Goal: Task Accomplishment & Management: Complete application form

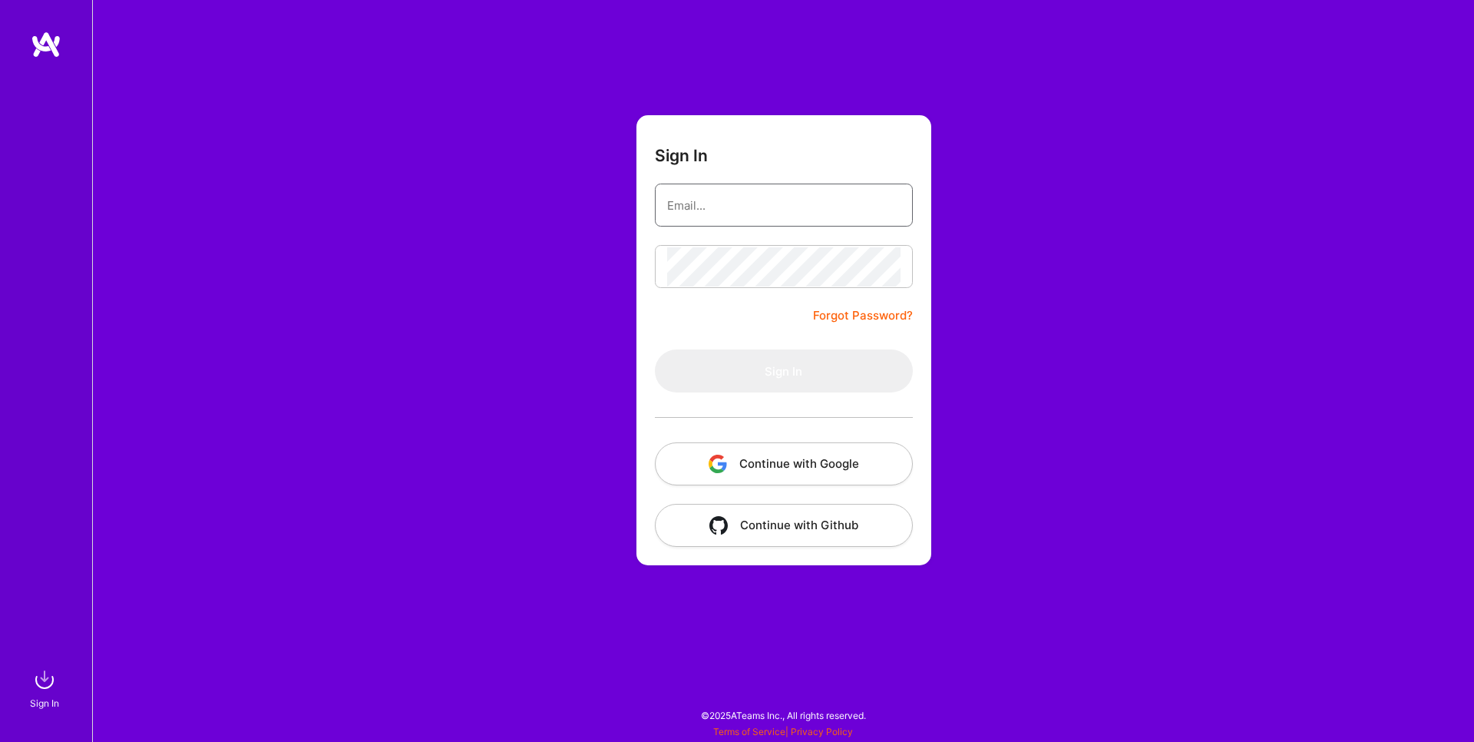
click at [828, 214] on input "email" at bounding box center [783, 205] width 233 height 39
paste input "[EMAIL_ADDRESS][PERSON_NAME][DOMAIN_NAME]"
type input "[EMAIL_ADDRESS][PERSON_NAME][DOMAIN_NAME]"
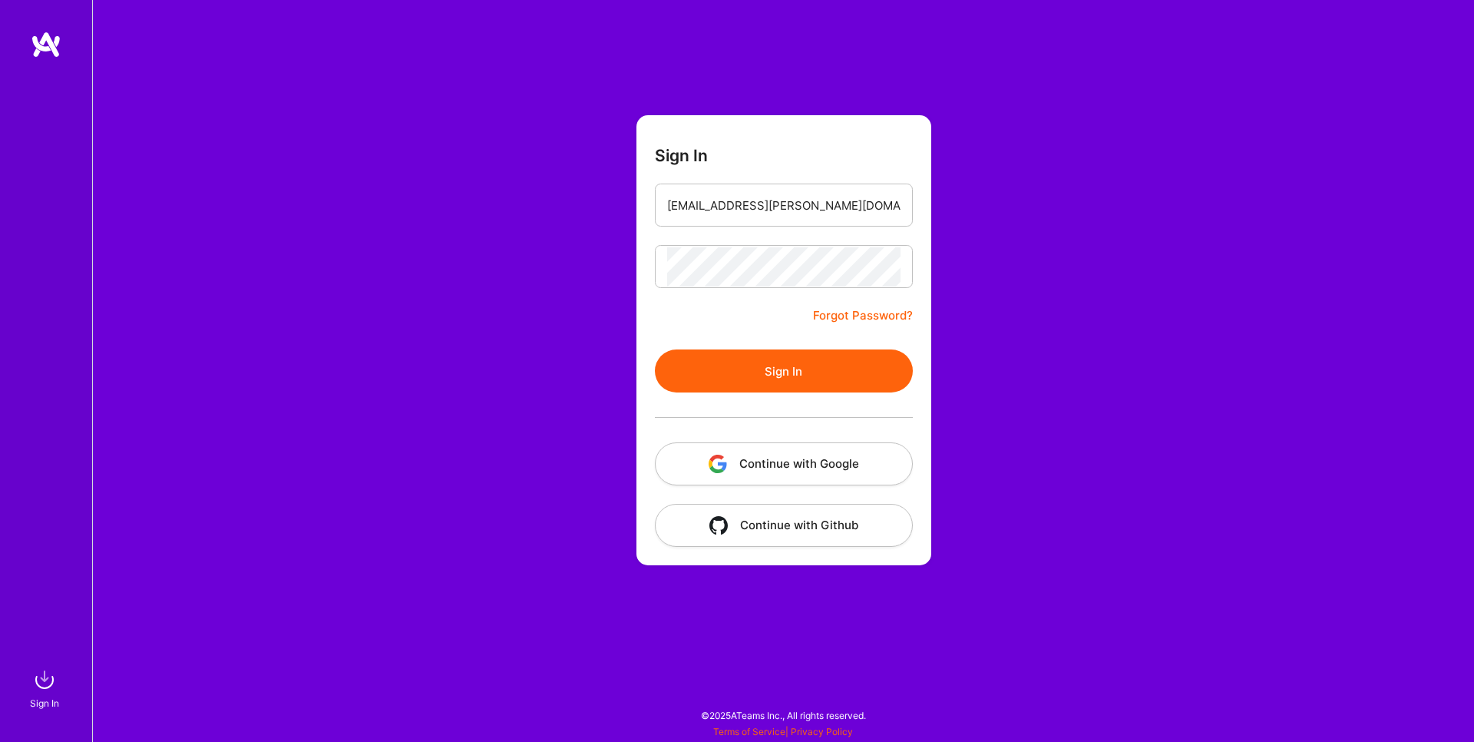
click at [793, 369] on button "Sign In" at bounding box center [784, 370] width 258 height 43
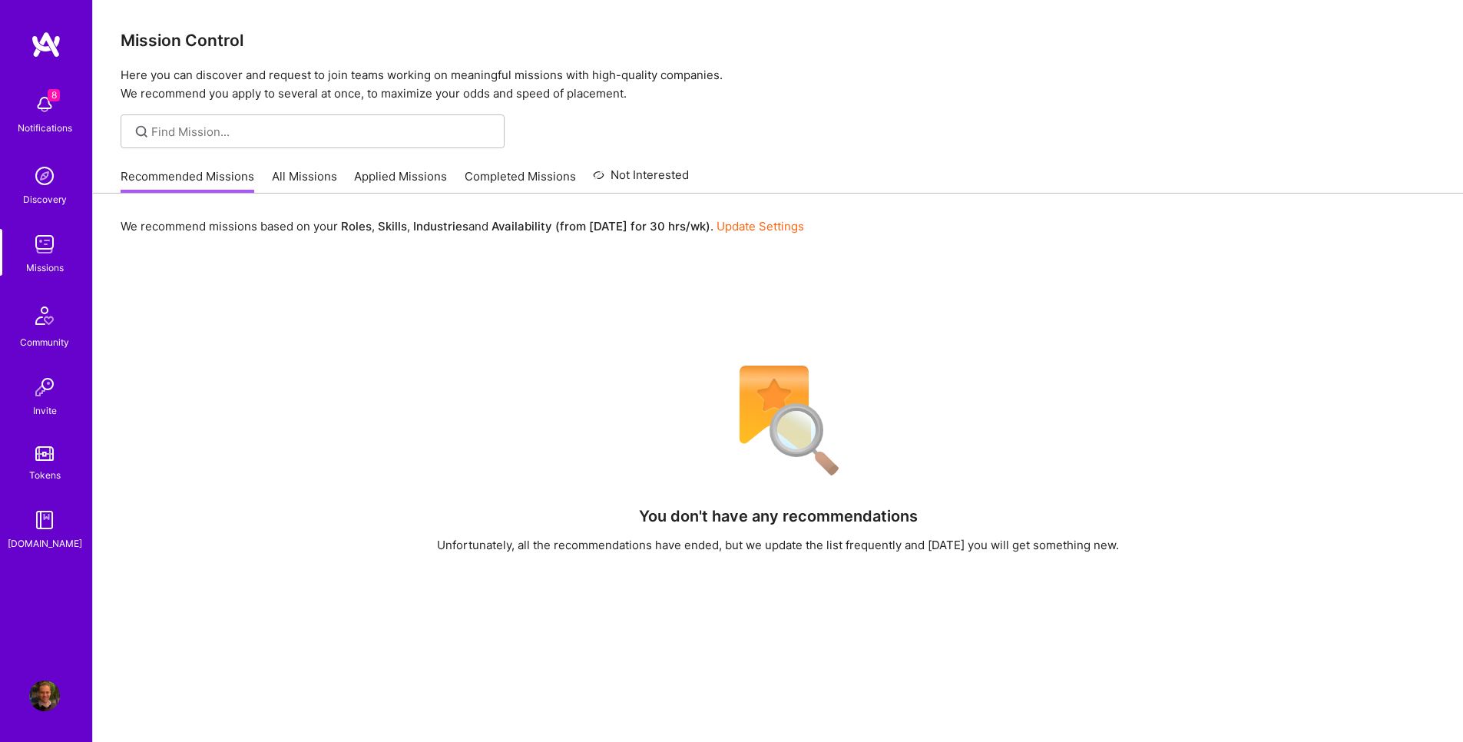
click at [304, 179] on link "All Missions" at bounding box center [304, 180] width 65 height 25
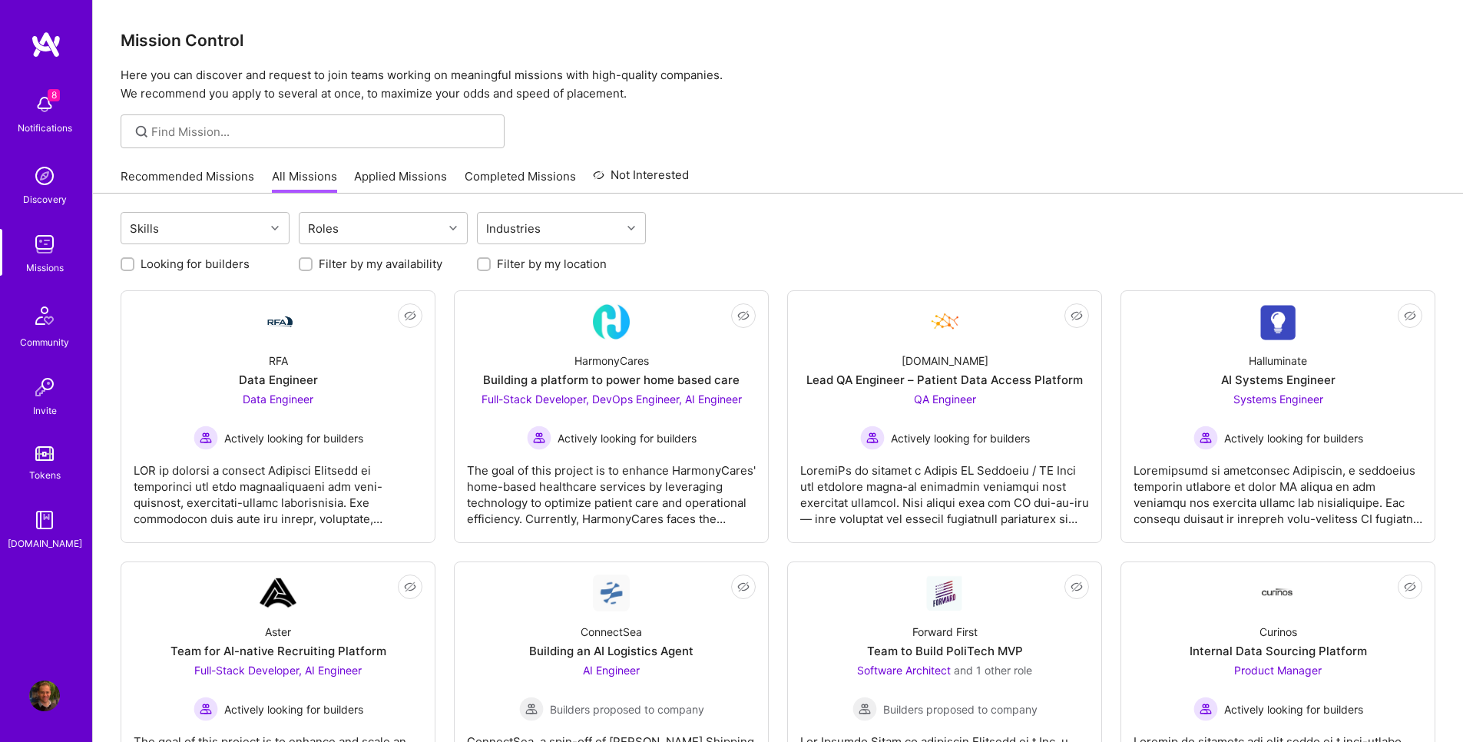
click at [39, 101] on img at bounding box center [44, 104] width 31 height 31
click at [639, 432] on span "Actively looking for builders" at bounding box center [627, 438] width 139 height 16
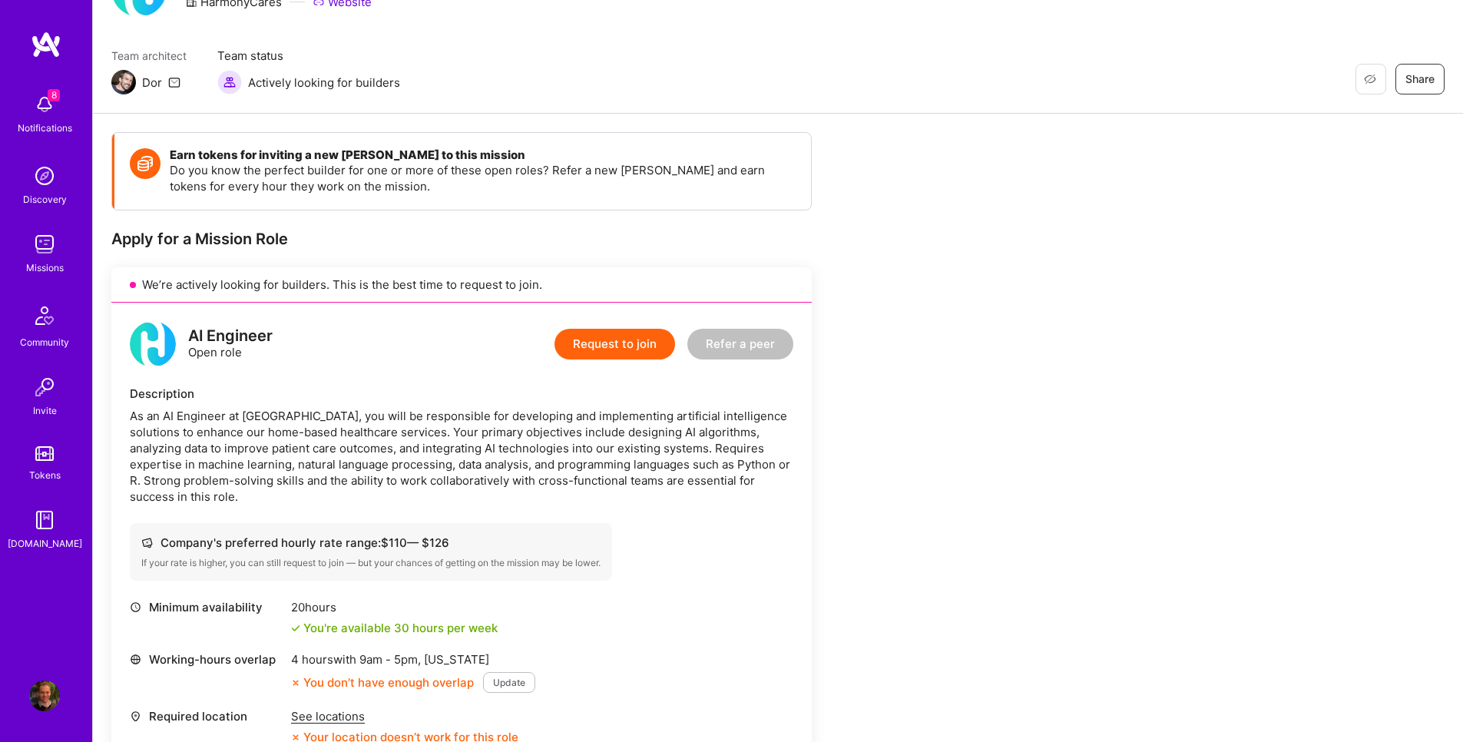
scroll to position [276, 0]
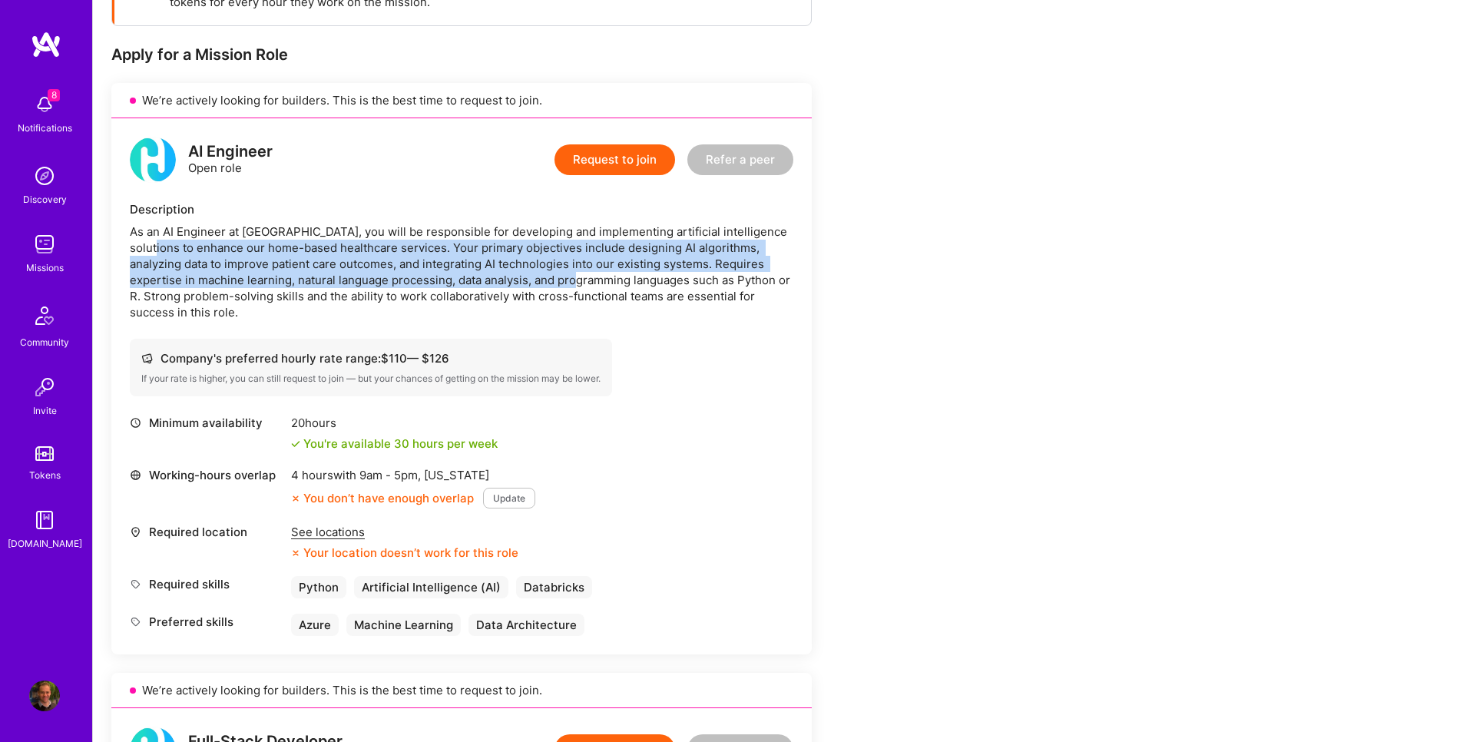
drag, startPoint x: 181, startPoint y: 242, endPoint x: 613, endPoint y: 284, distance: 433.6
click at [613, 284] on div "As an AI Engineer at [GEOGRAPHIC_DATA], you will be responsible for developing …" at bounding box center [461, 271] width 663 height 97
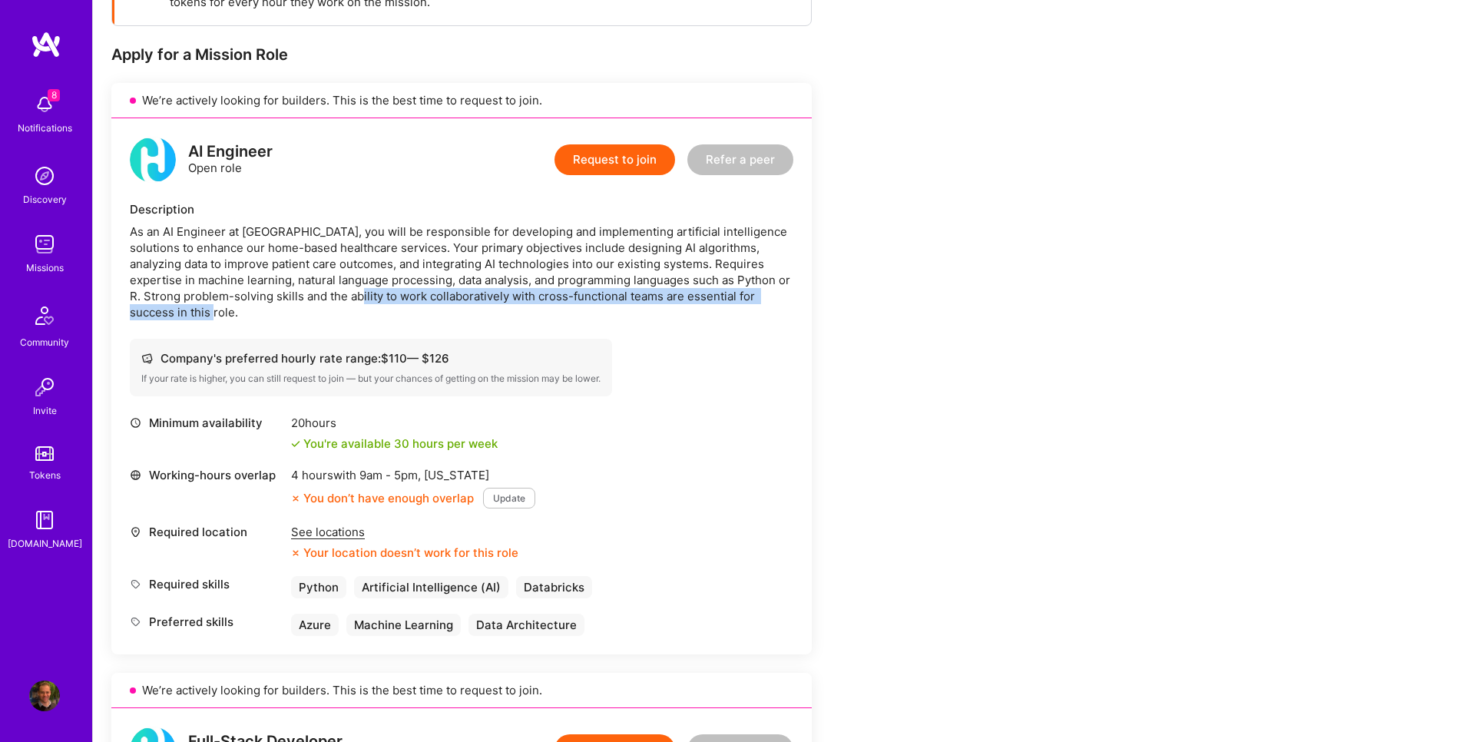
click at [379, 303] on div "As an AI Engineer at [GEOGRAPHIC_DATA], you will be responsible for developing …" at bounding box center [461, 271] width 663 height 97
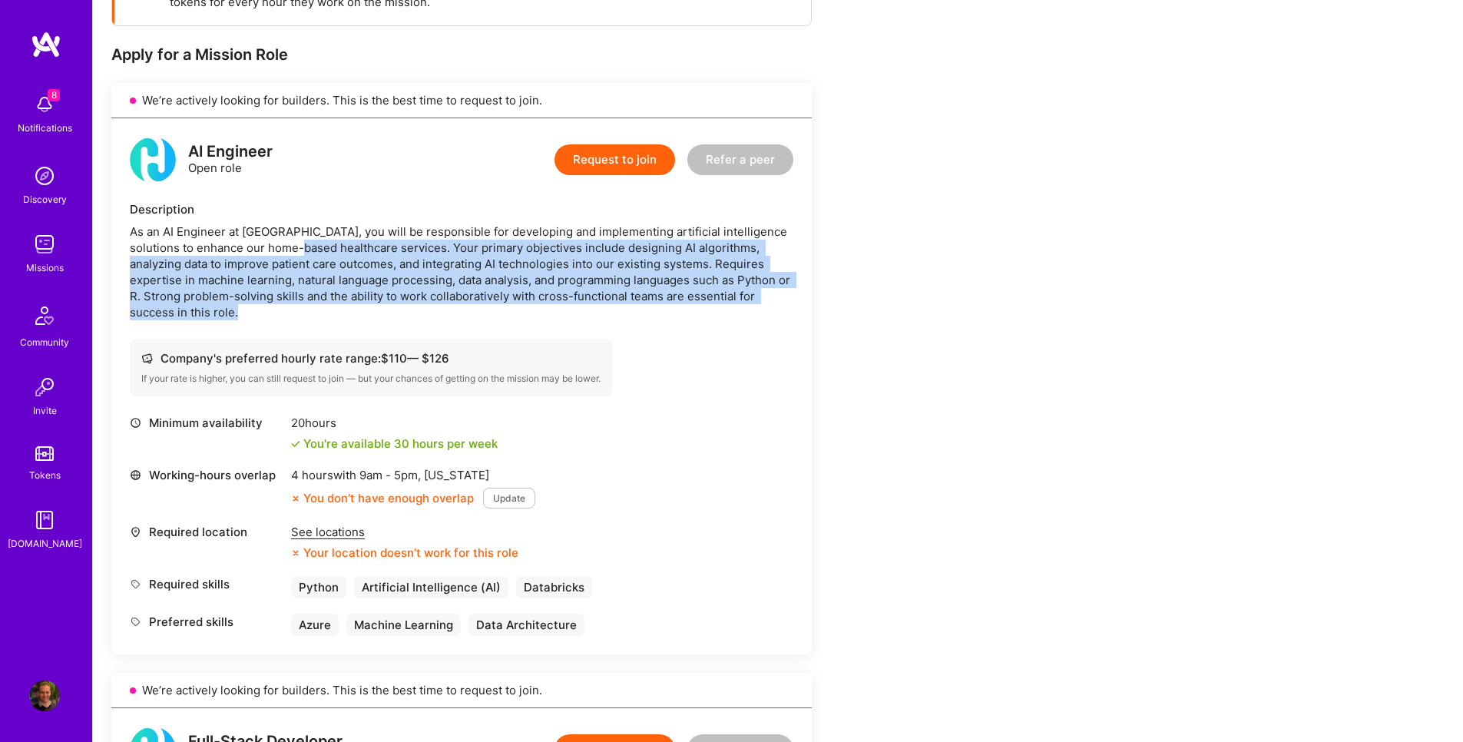
drag, startPoint x: 335, startPoint y: 242, endPoint x: 751, endPoint y: 351, distance: 430.3
click at [751, 351] on div "AI Engineer Open role Request to join Refer a peer Description As an AI Enginee…" at bounding box center [461, 386] width 700 height 536
click at [751, 351] on div "Company's preferred hourly rate range: $ 110 — $ 126 If your rate is higher, yo…" at bounding box center [461, 368] width 663 height 58
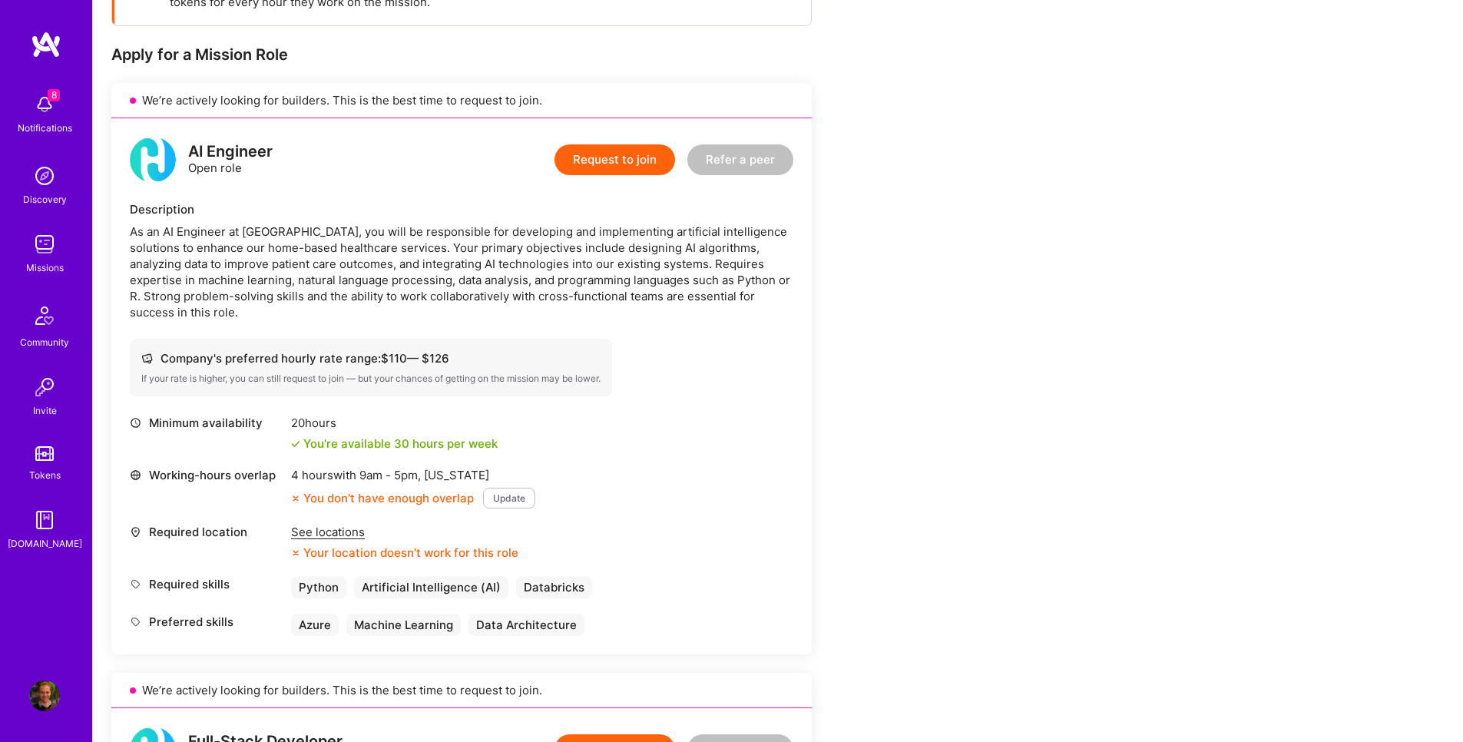
click at [609, 166] on button "Request to join" at bounding box center [614, 159] width 121 height 31
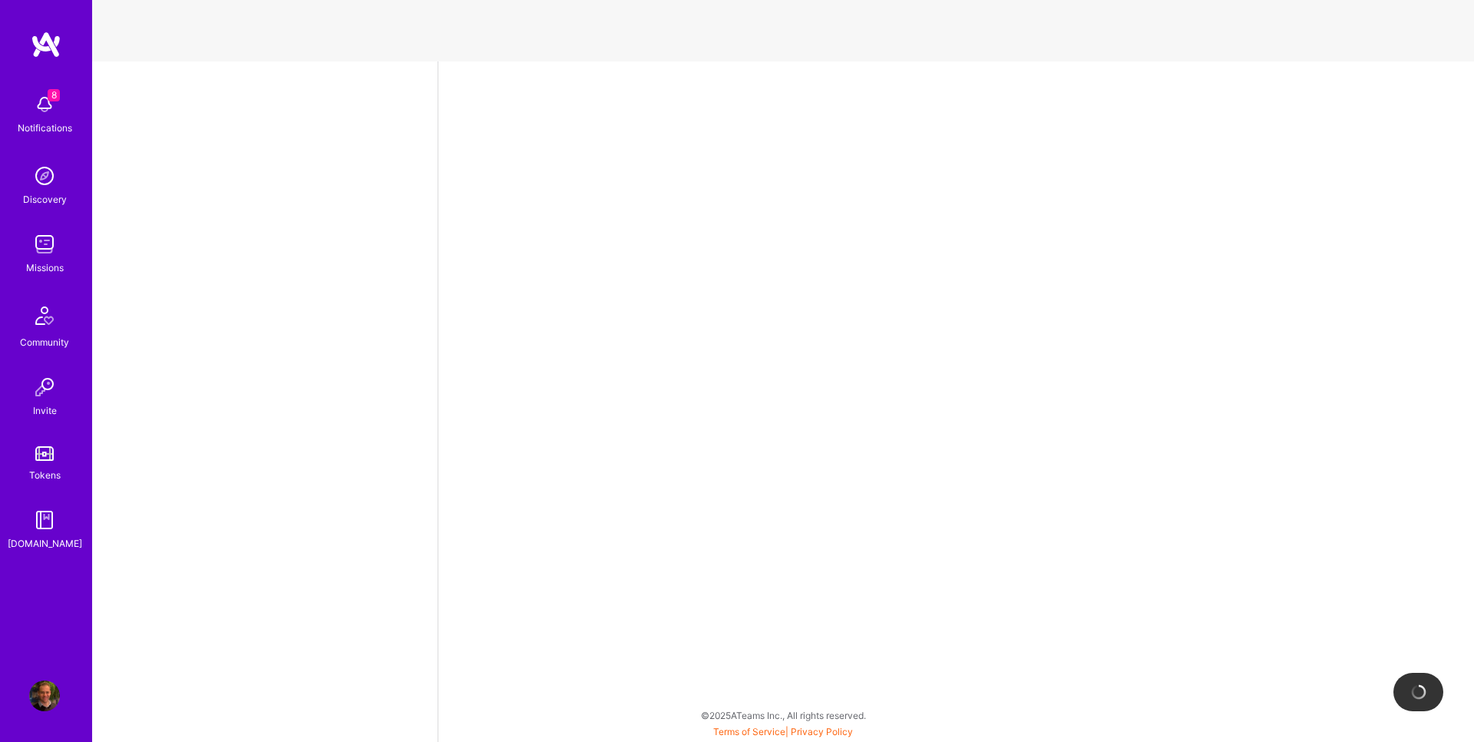
select select "AU"
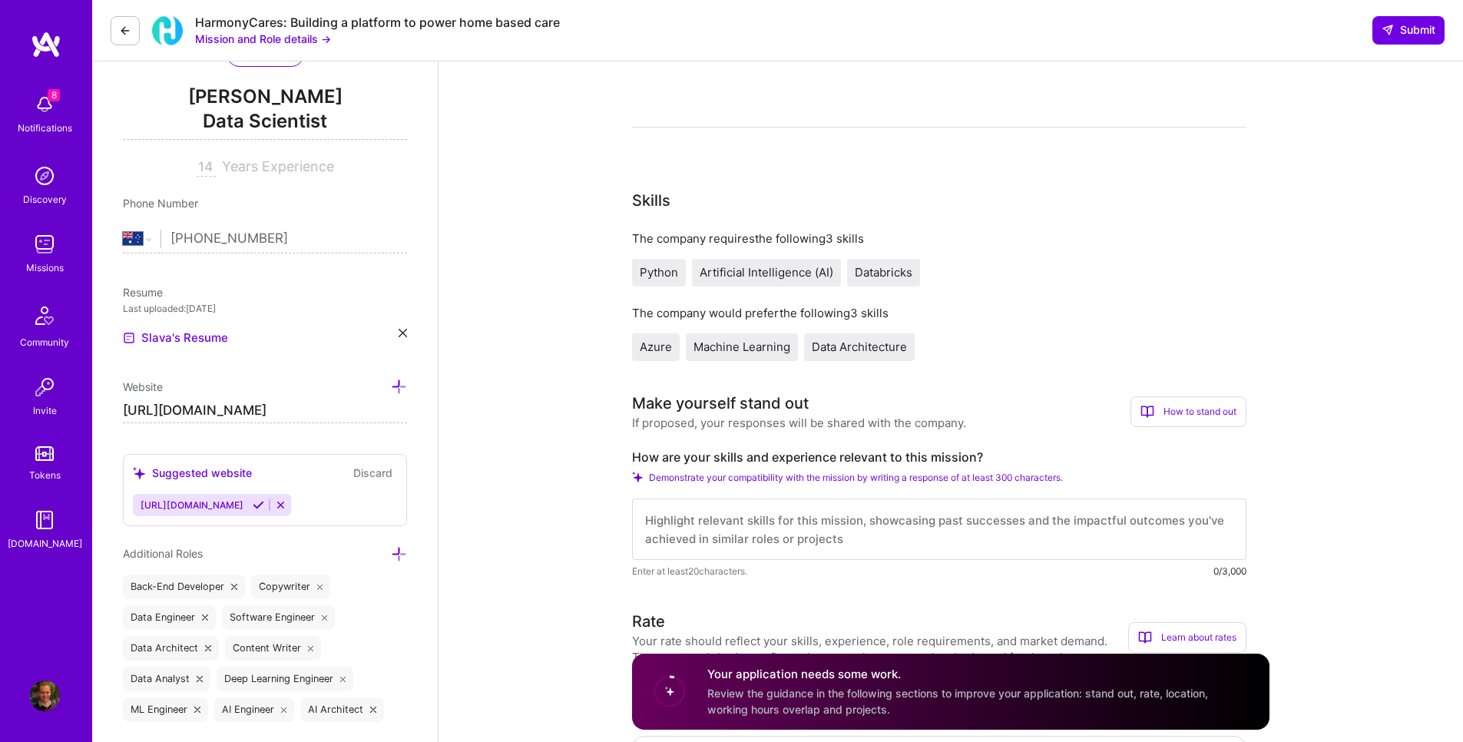
scroll to position [276, 0]
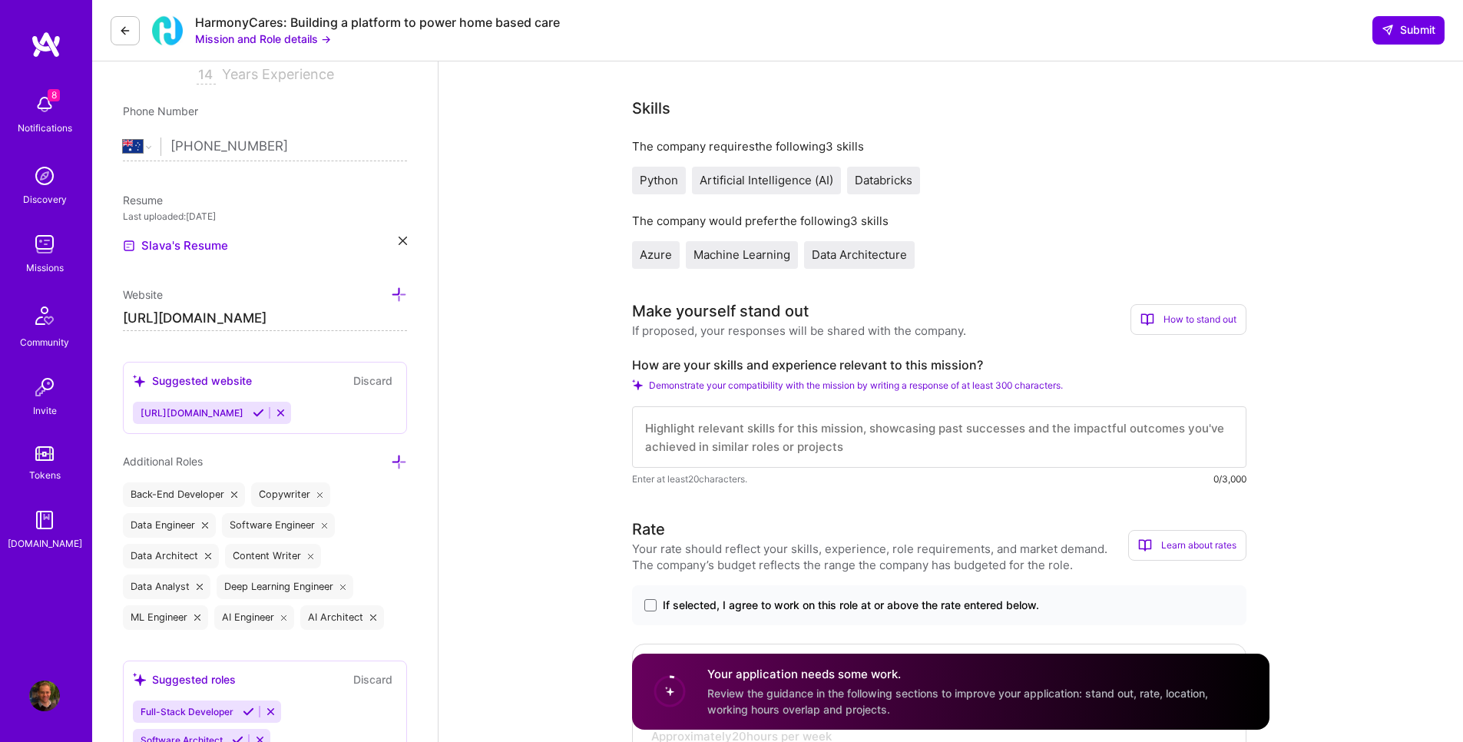
click at [957, 425] on textarea at bounding box center [939, 436] width 614 height 61
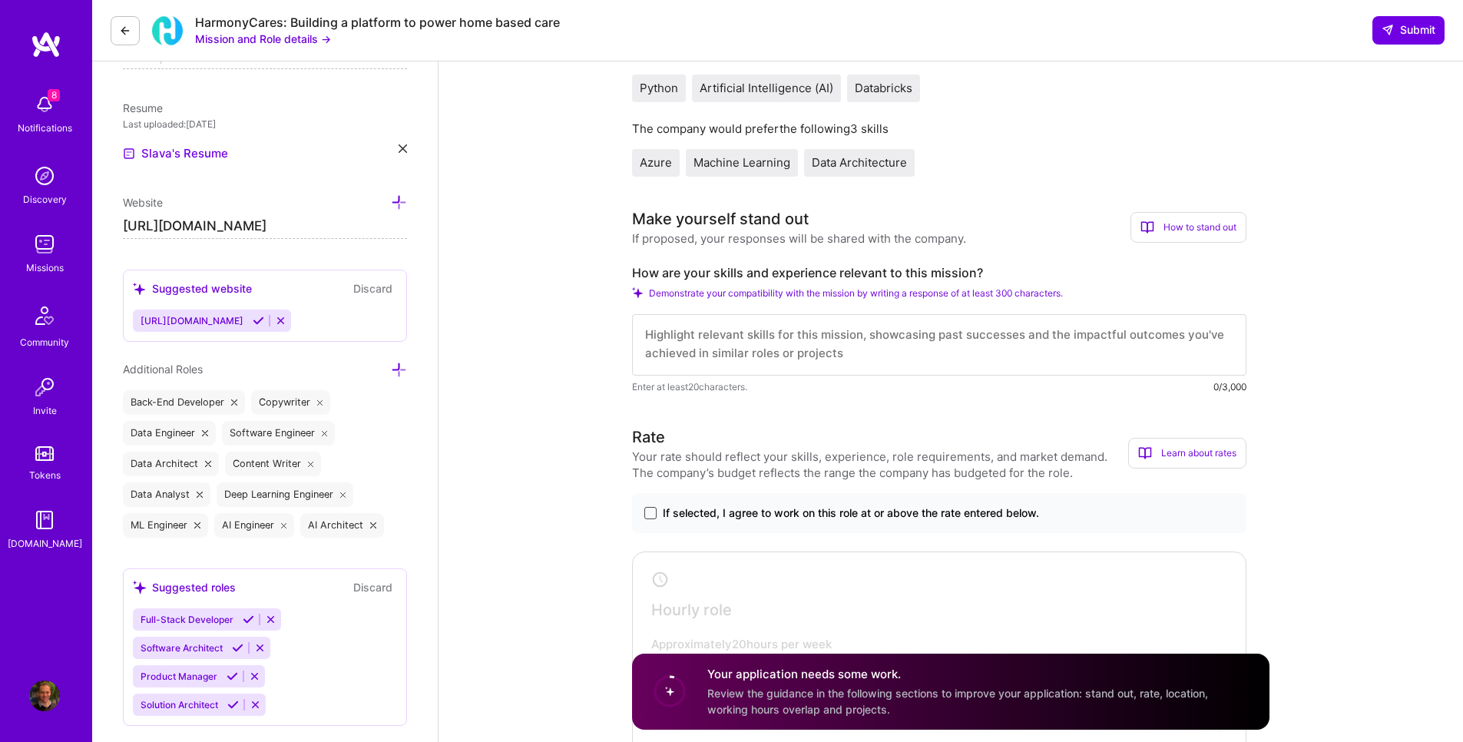
click at [647, 515] on span at bounding box center [650, 513] width 12 height 12
click at [0, 0] on input "If selected, I agree to work on this role at or above the rate entered below." at bounding box center [0, 0] width 0 height 0
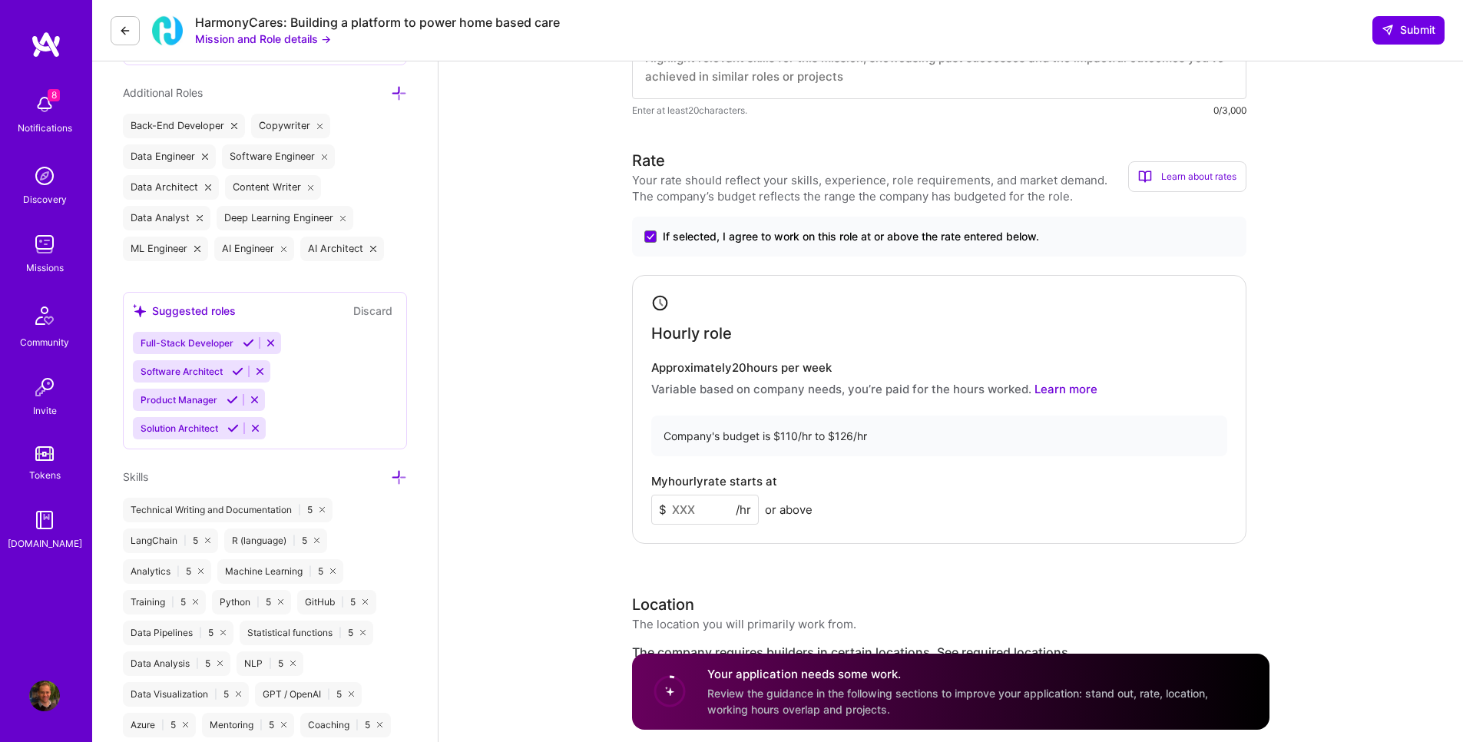
scroll to position [737, 0]
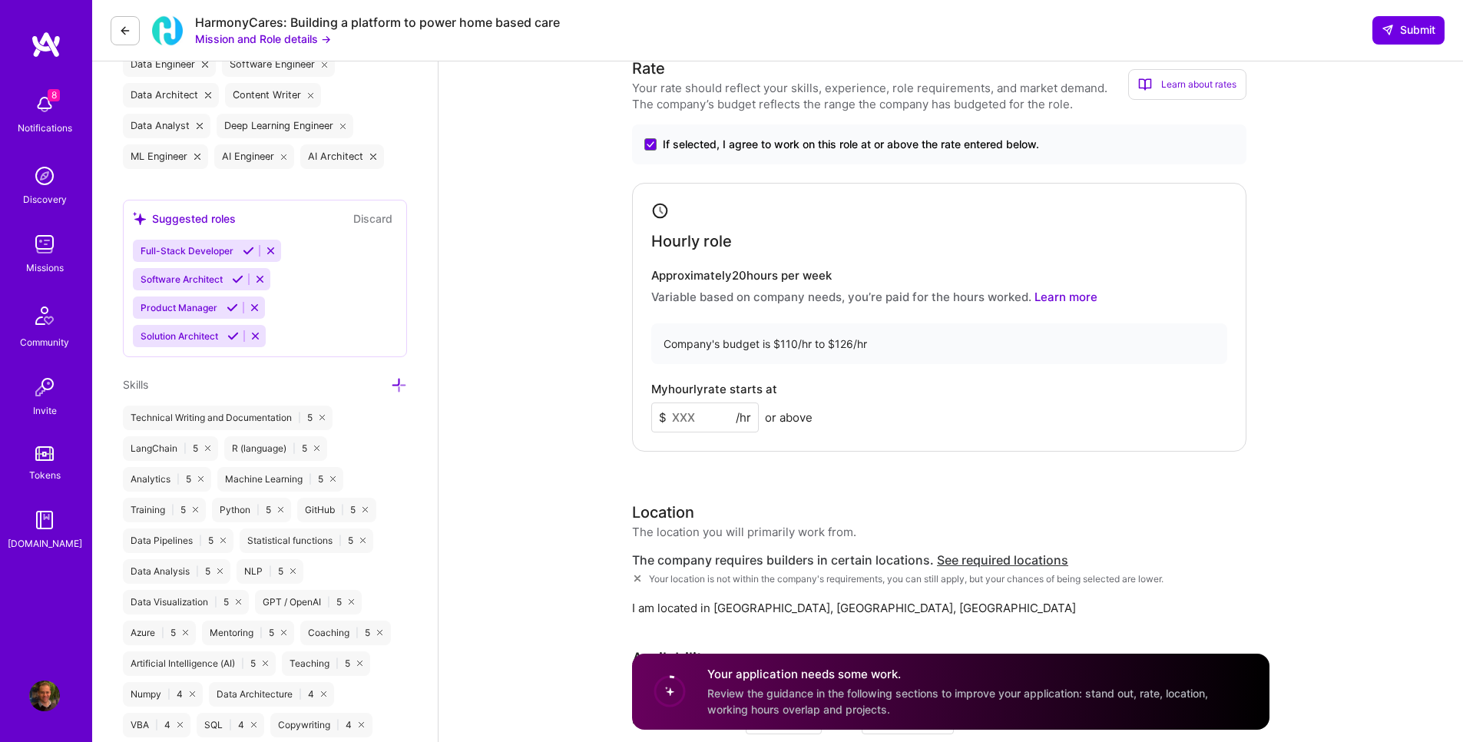
click at [704, 425] on input at bounding box center [705, 417] width 108 height 30
type input "126"
click at [925, 309] on div "Hourly role Approximately 20 hours per week Variable based on company needs, yo…" at bounding box center [939, 317] width 614 height 269
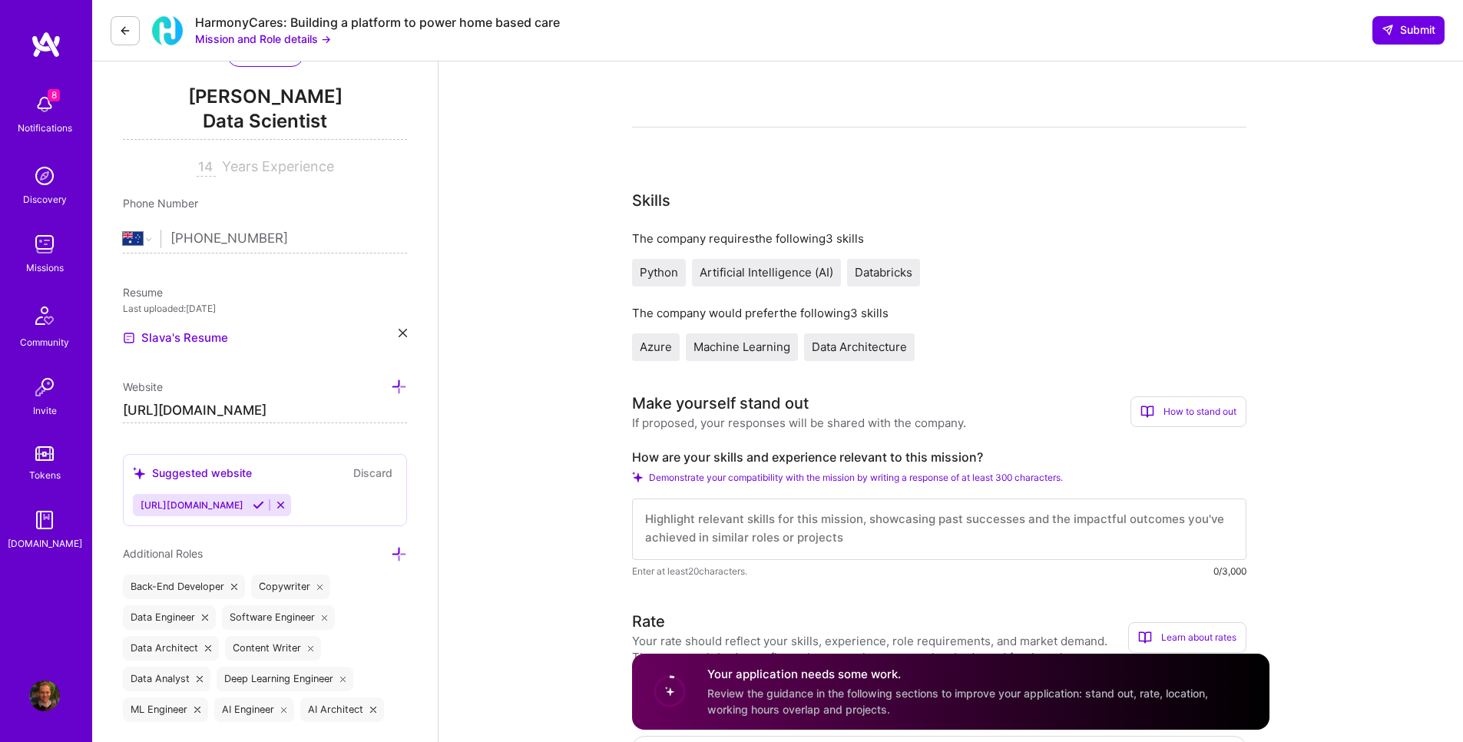
scroll to position [0, 0]
click at [844, 549] on textarea at bounding box center [939, 528] width 614 height 61
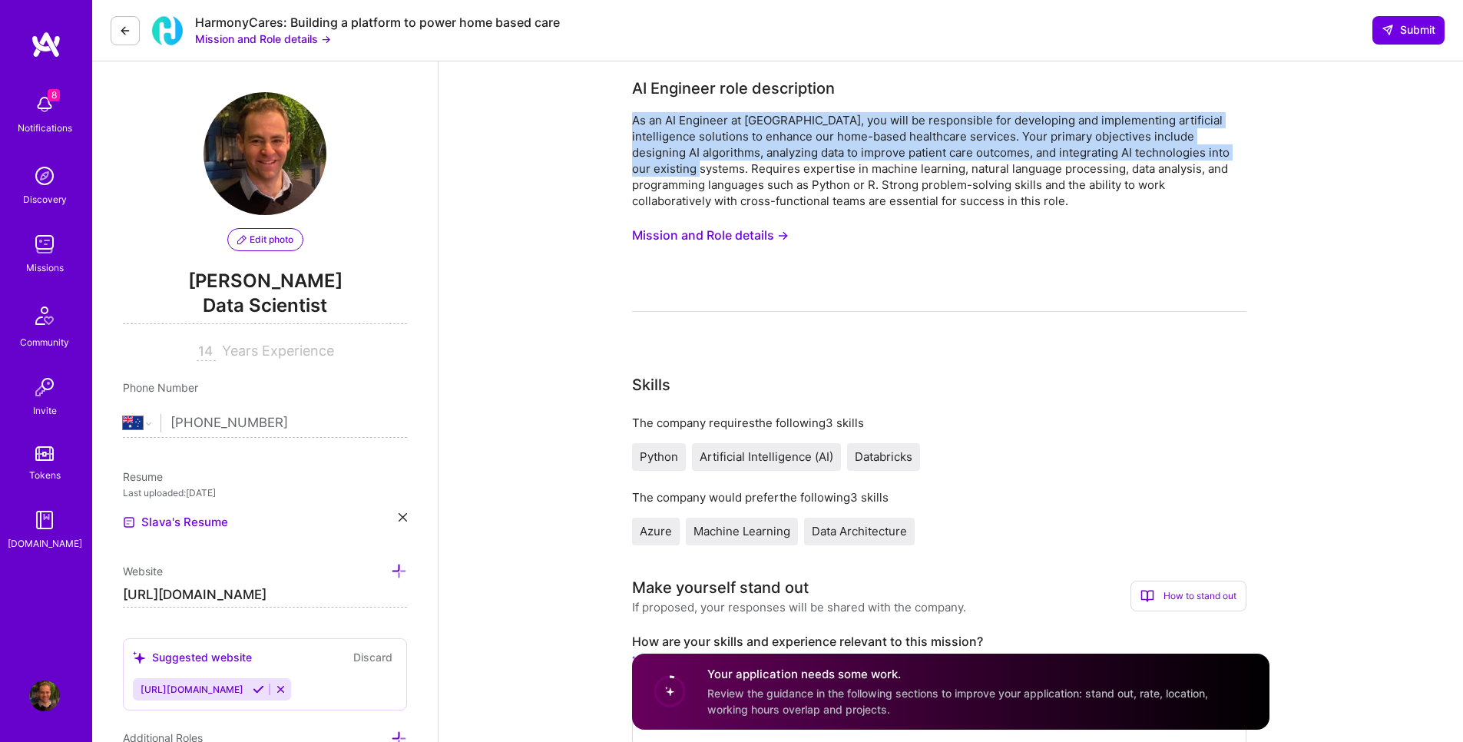
drag, startPoint x: 783, startPoint y: 111, endPoint x: 730, endPoint y: 161, distance: 72.2
click at [730, 161] on div "As an AI Engineer at [GEOGRAPHIC_DATA], you will be responsible for developing …" at bounding box center [939, 160] width 614 height 97
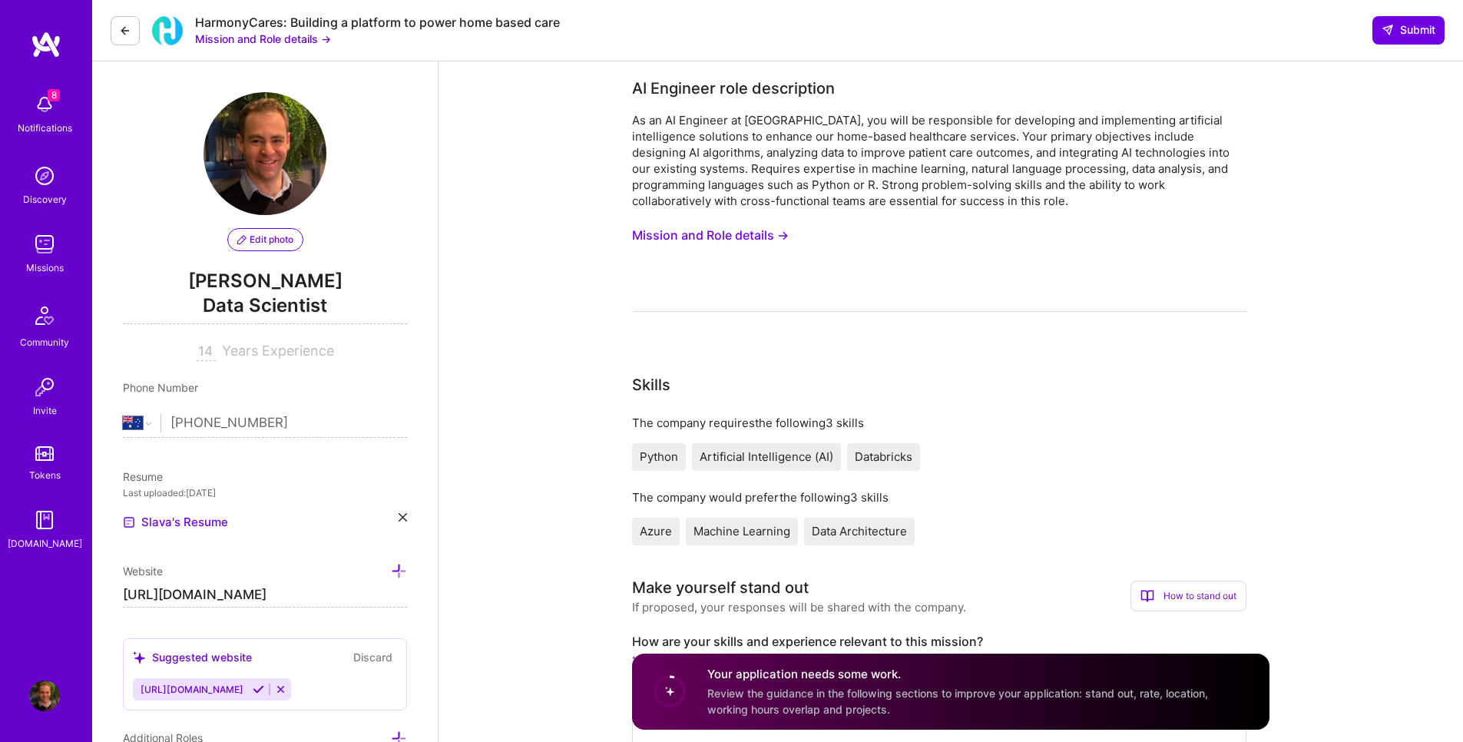
click at [1027, 233] on div "As an AI Engineer at [GEOGRAPHIC_DATA], you will be responsible for developing …" at bounding box center [939, 212] width 614 height 200
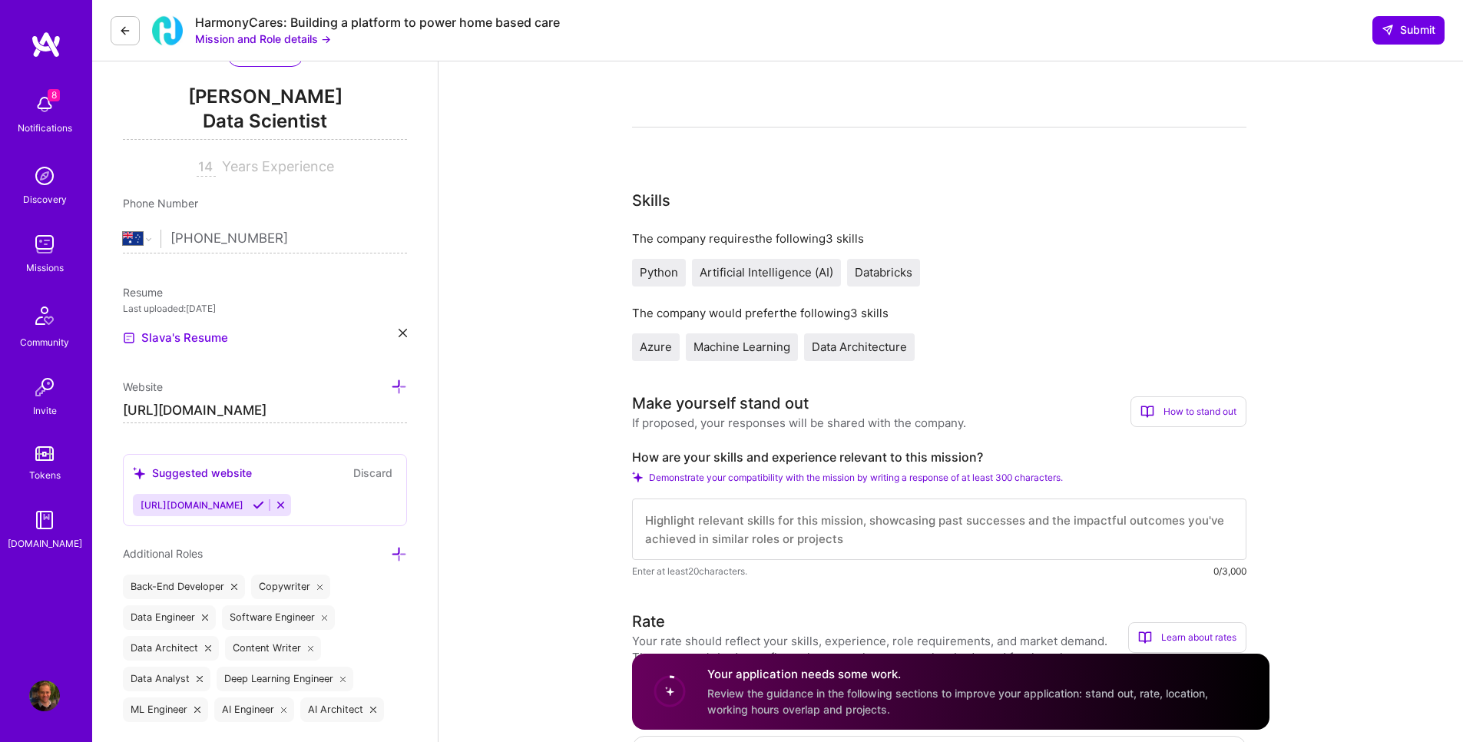
click at [765, 511] on textarea at bounding box center [939, 528] width 614 height 61
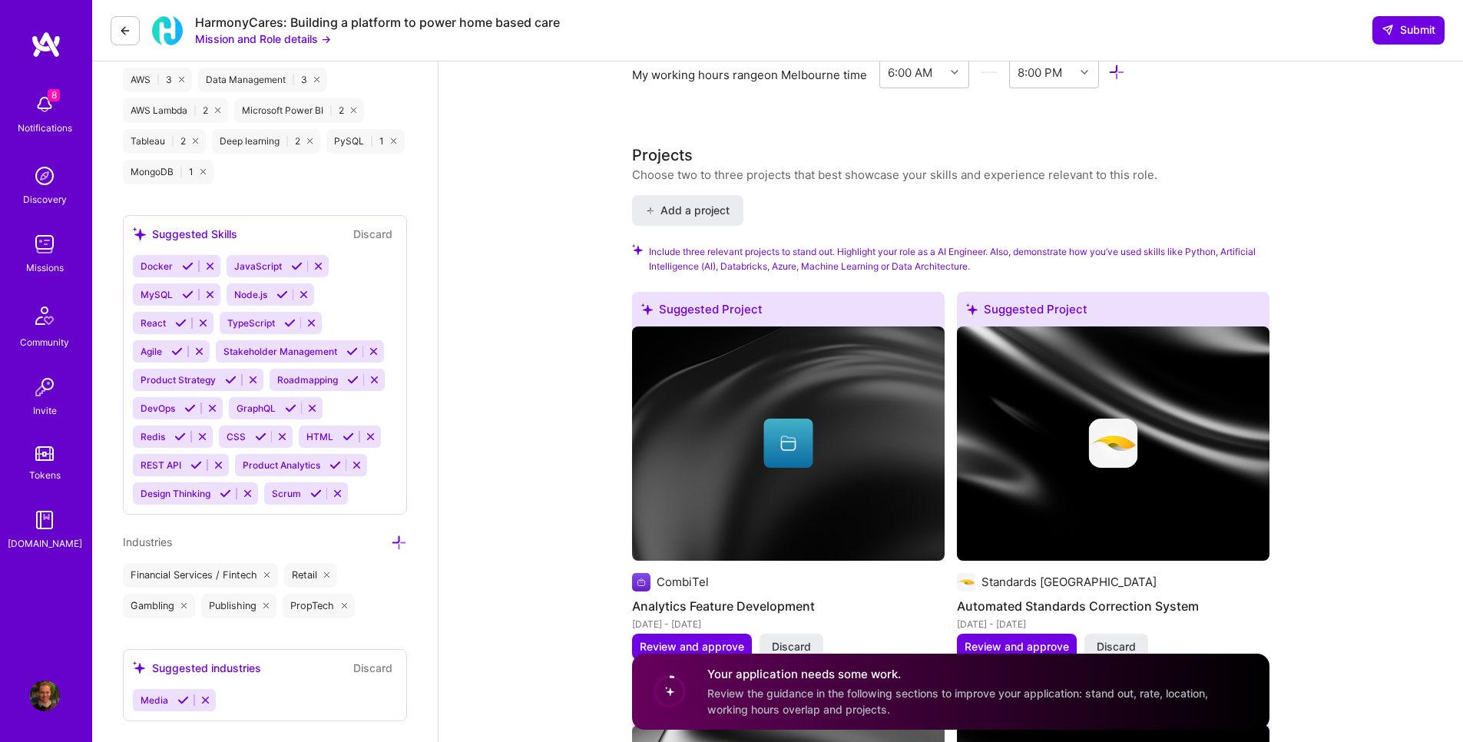
scroll to position [1106, 0]
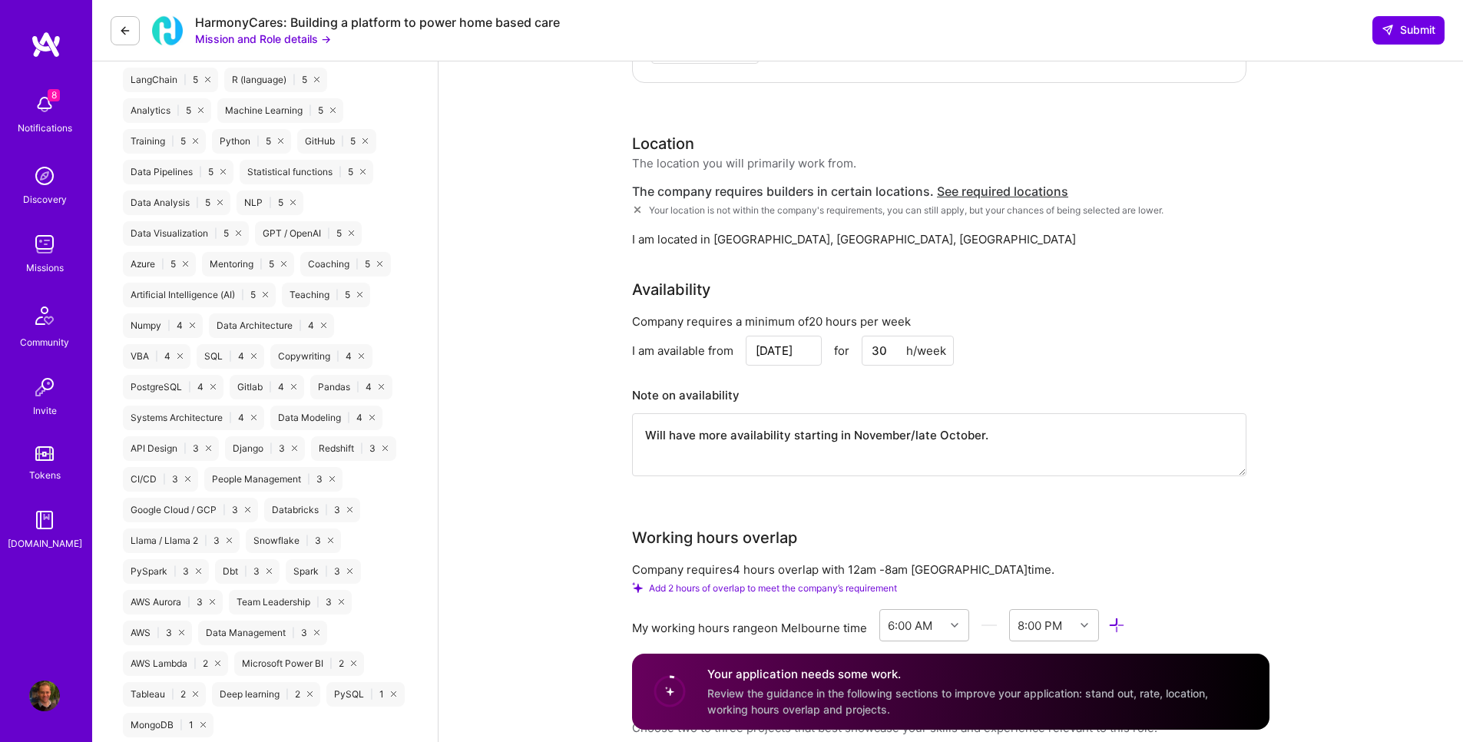
type textarea "Working with AI since [DATE]. Strong in both Python and R."
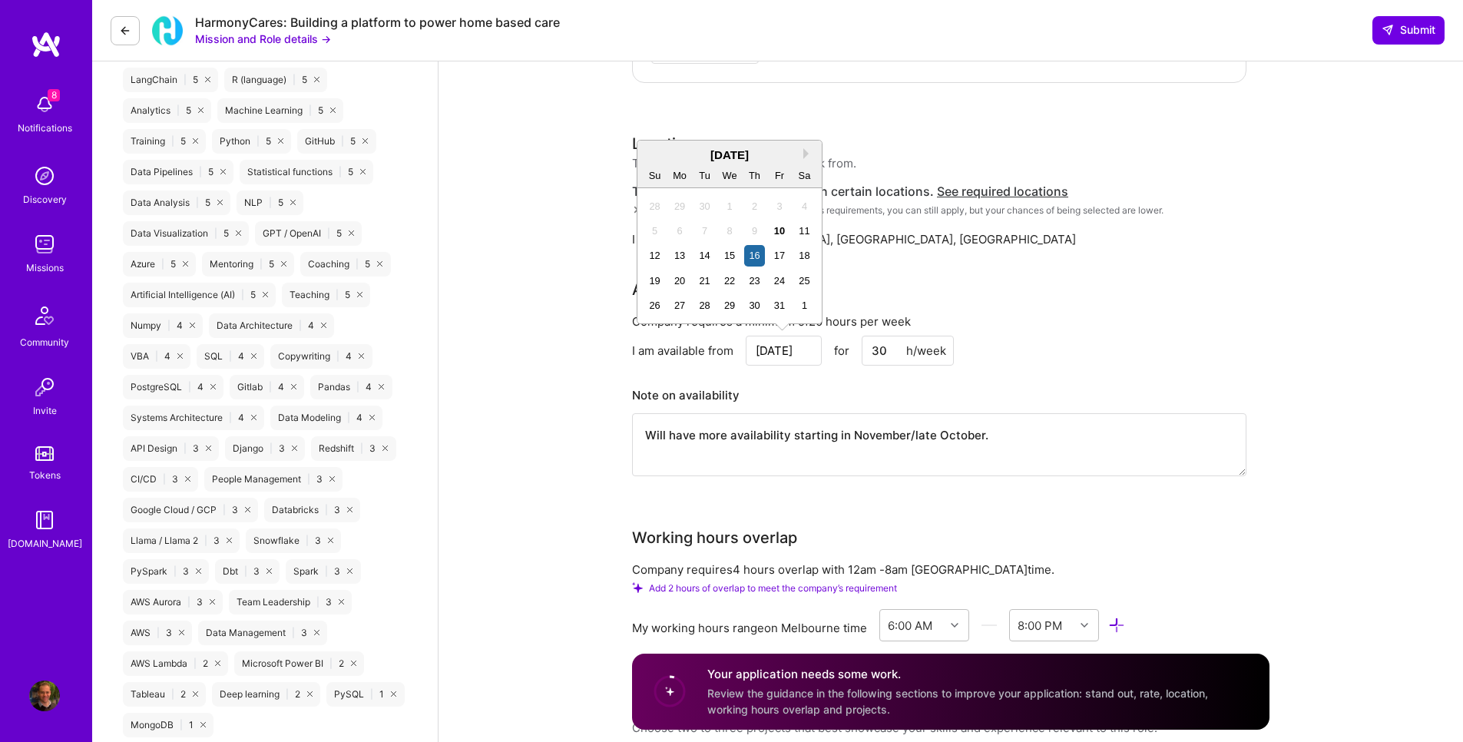
click at [814, 346] on input "[DATE]" at bounding box center [784, 351] width 76 height 30
click at [682, 276] on div "20" at bounding box center [680, 280] width 21 height 21
type input "[DATE]"
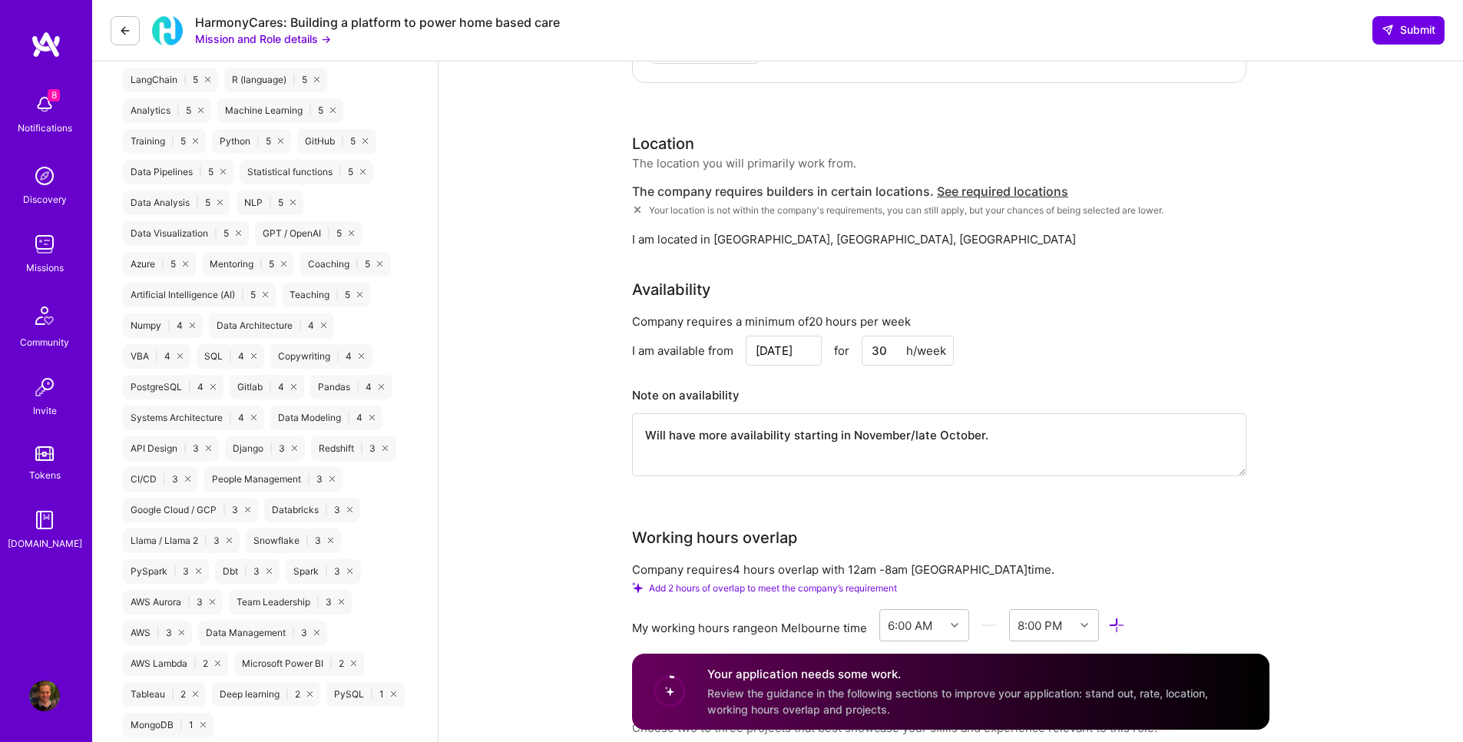
click at [1226, 319] on div "Company requires a minimum of 20 hours per week" at bounding box center [939, 321] width 614 height 16
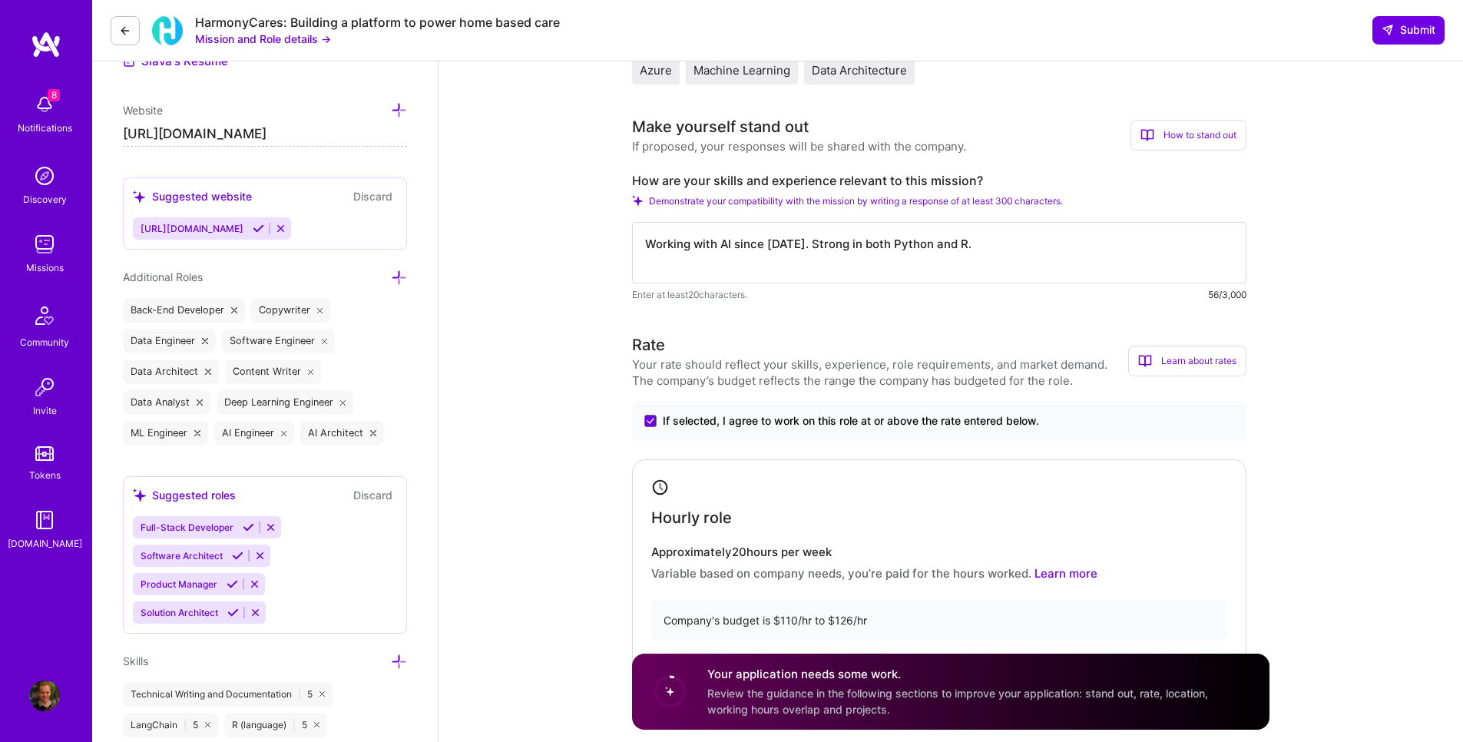
scroll to position [369, 0]
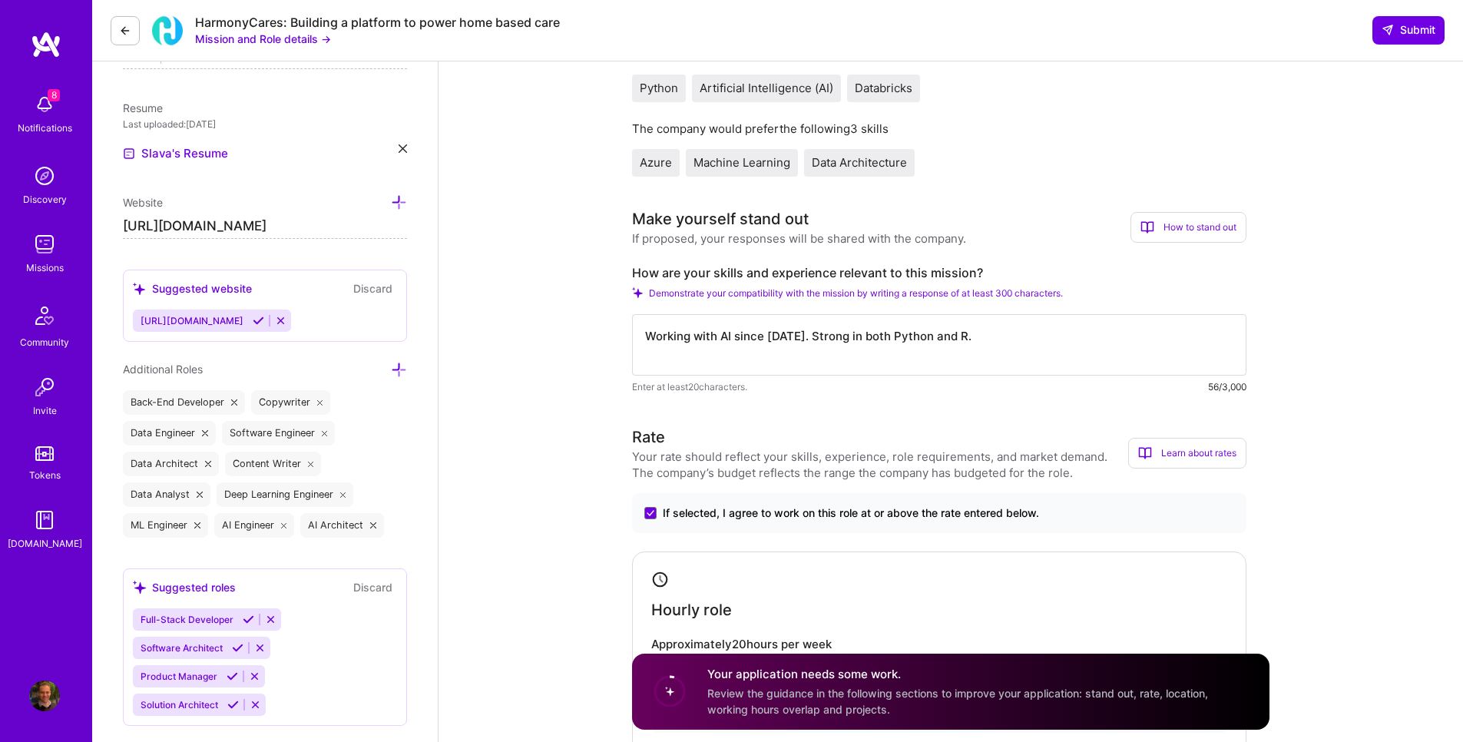
click at [728, 336] on textarea "Working with AI since [DATE]. Strong in both Python and R." at bounding box center [939, 344] width 614 height 61
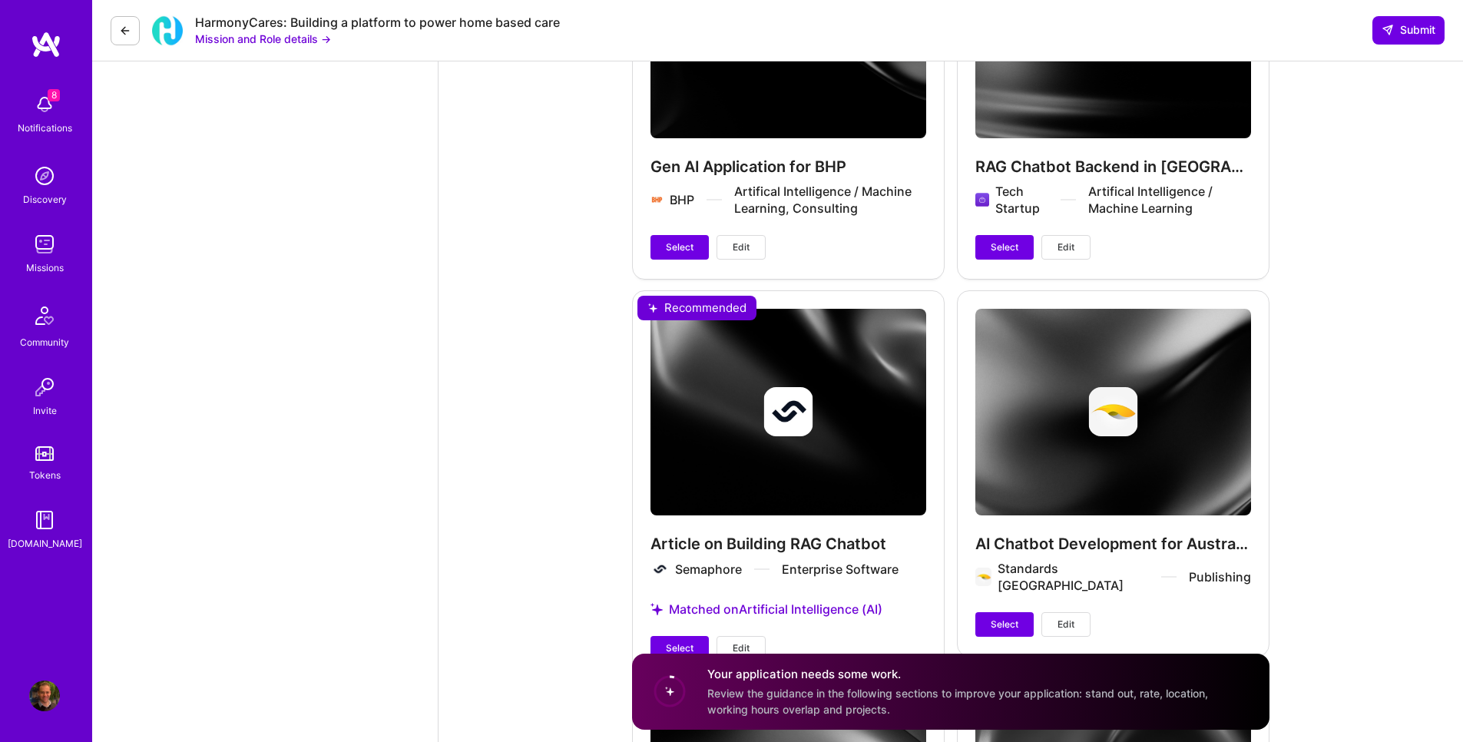
scroll to position [5345, 0]
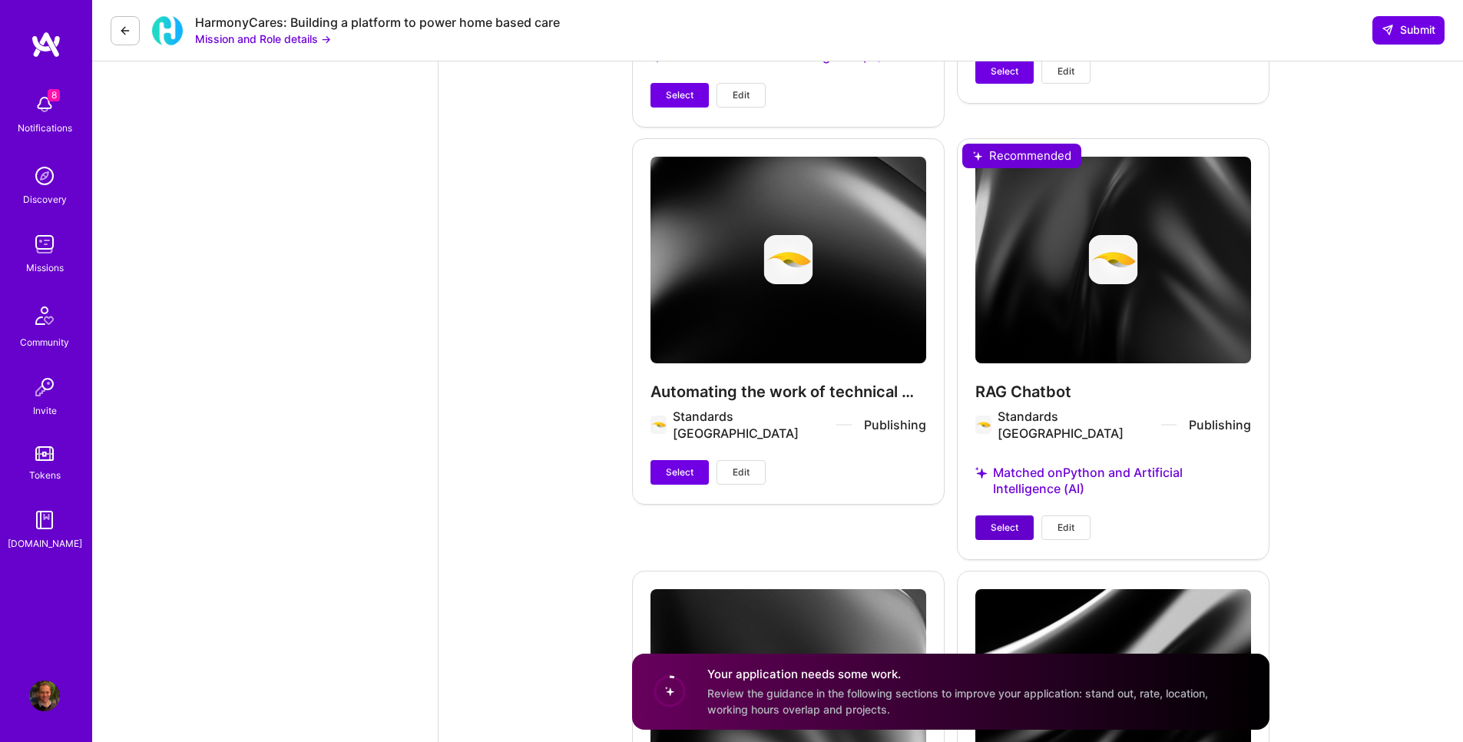
type textarea "Working with AI and analyzing data since [DATE]. Strong in both Python and R."
click at [977, 515] on button "Select" at bounding box center [1004, 527] width 58 height 25
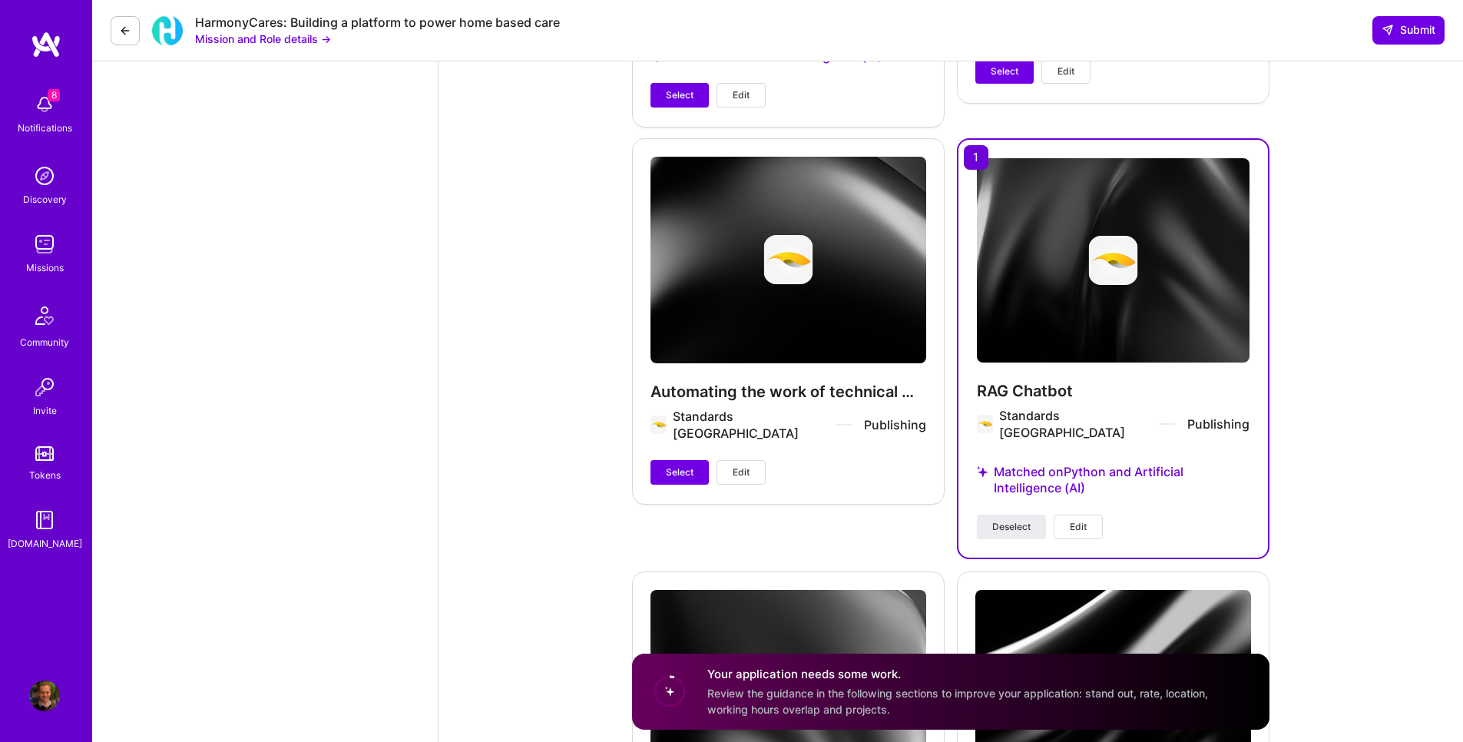
scroll to position [5898, 0]
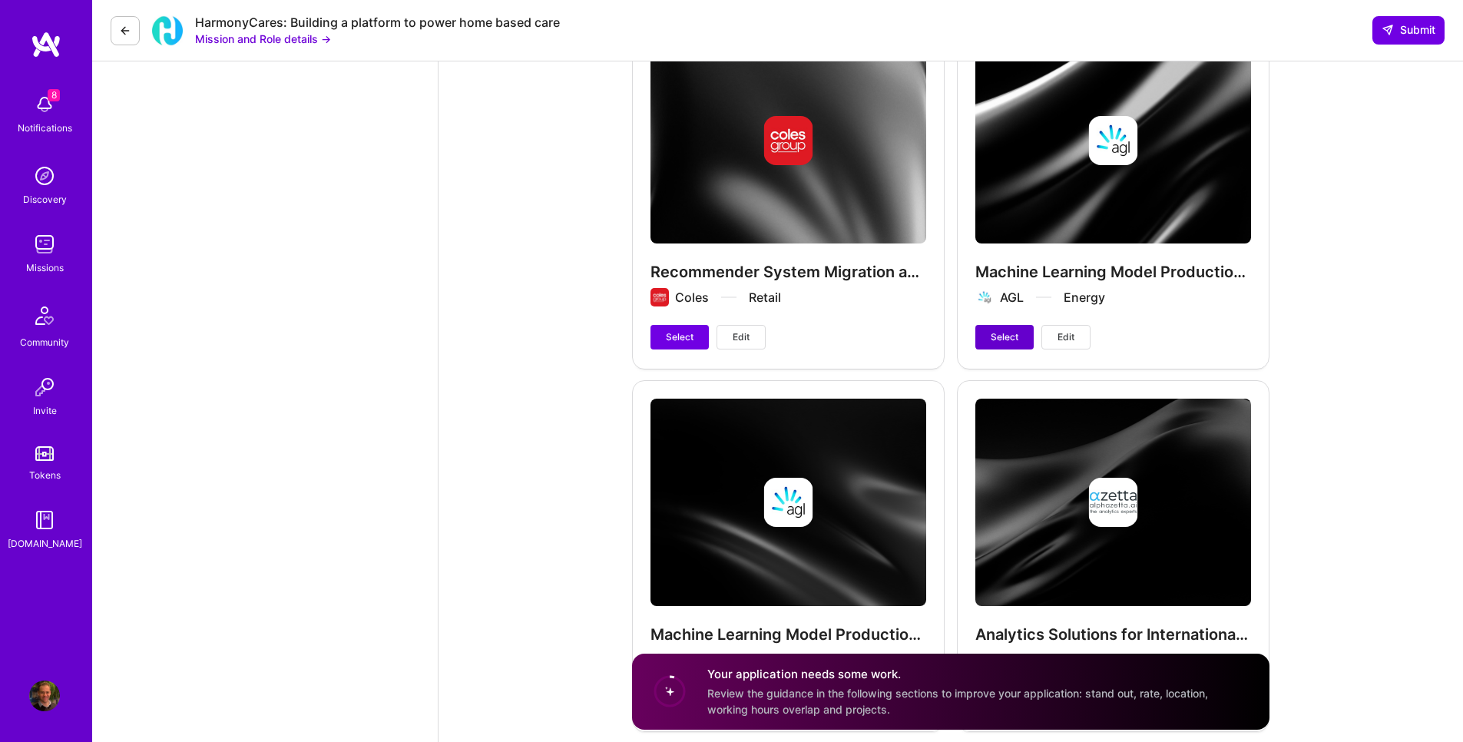
click at [1012, 330] on span "Select" at bounding box center [1005, 337] width 28 height 14
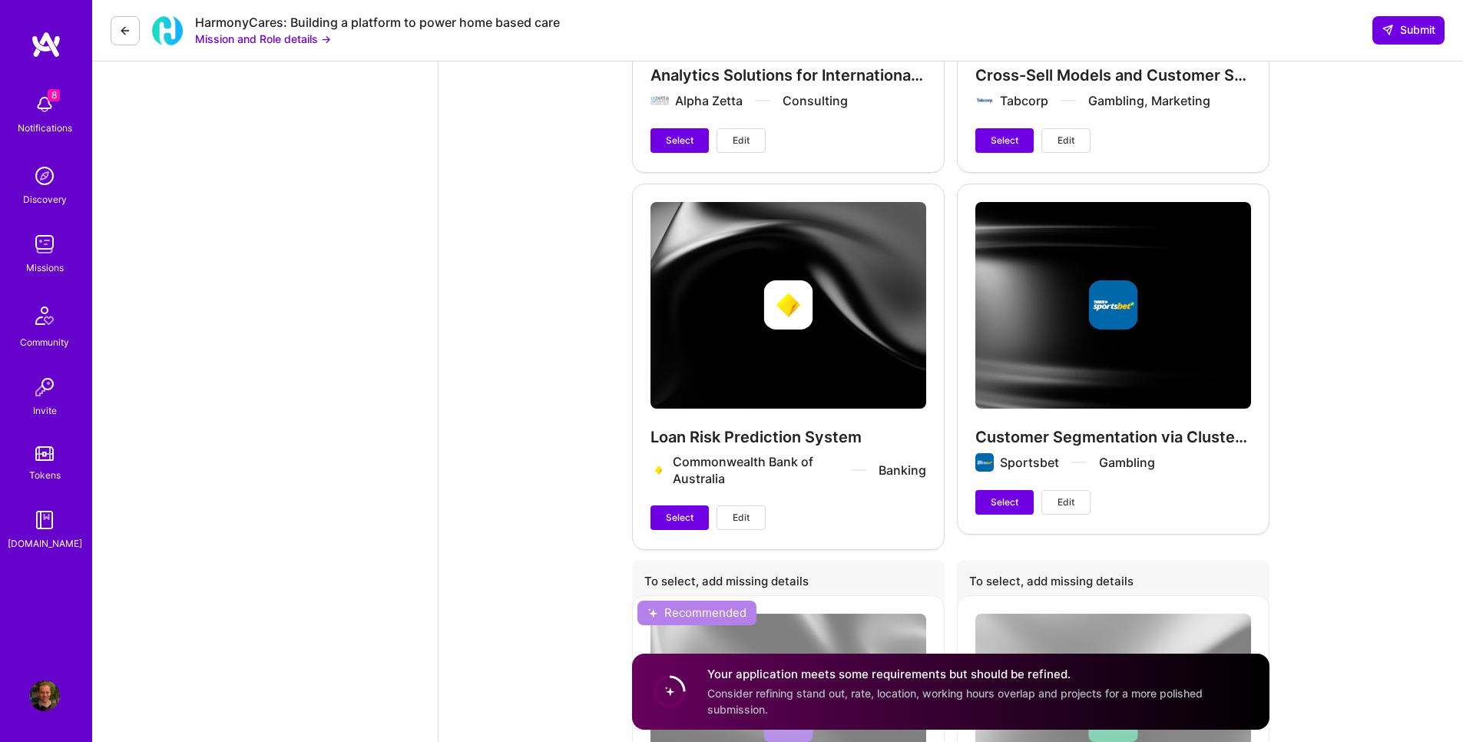
scroll to position [7004, 0]
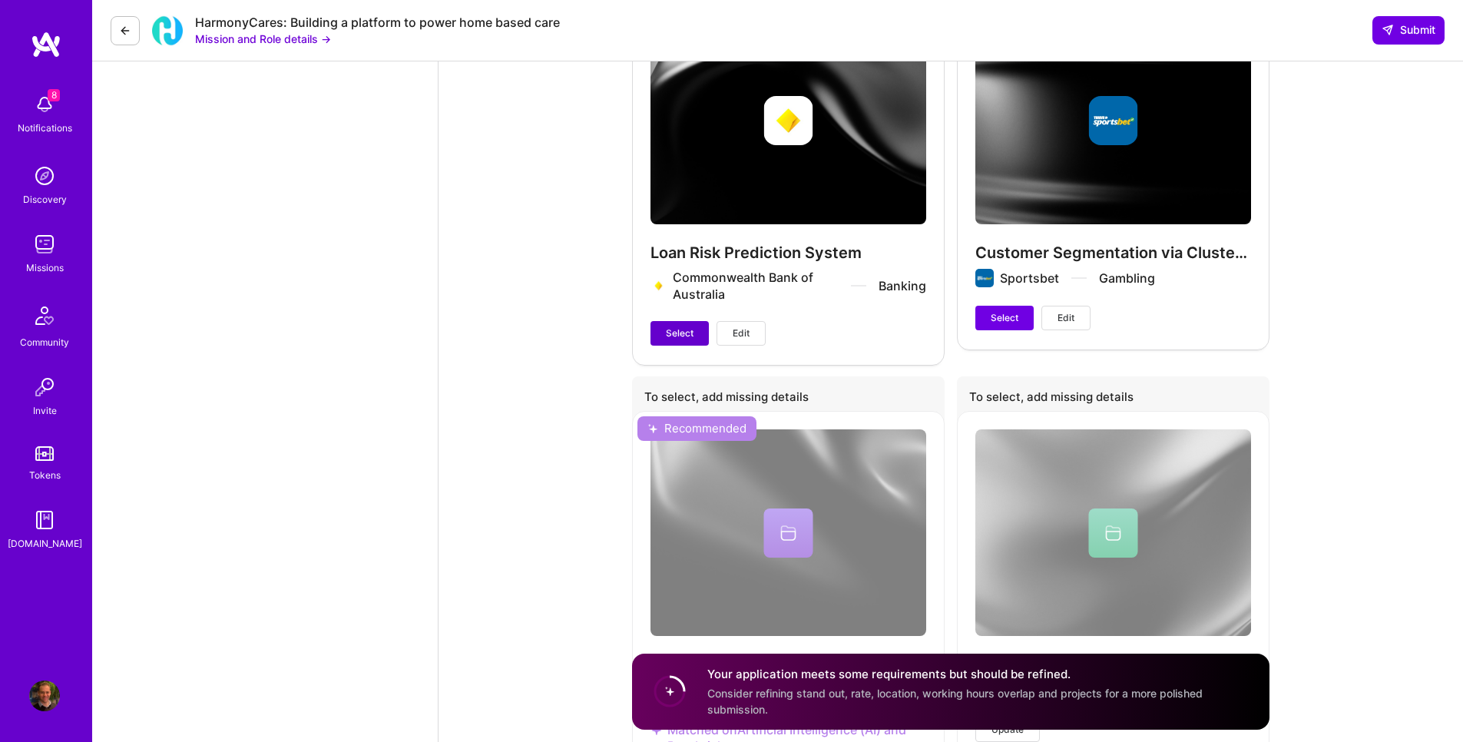
click at [677, 326] on span "Select" at bounding box center [680, 333] width 28 height 14
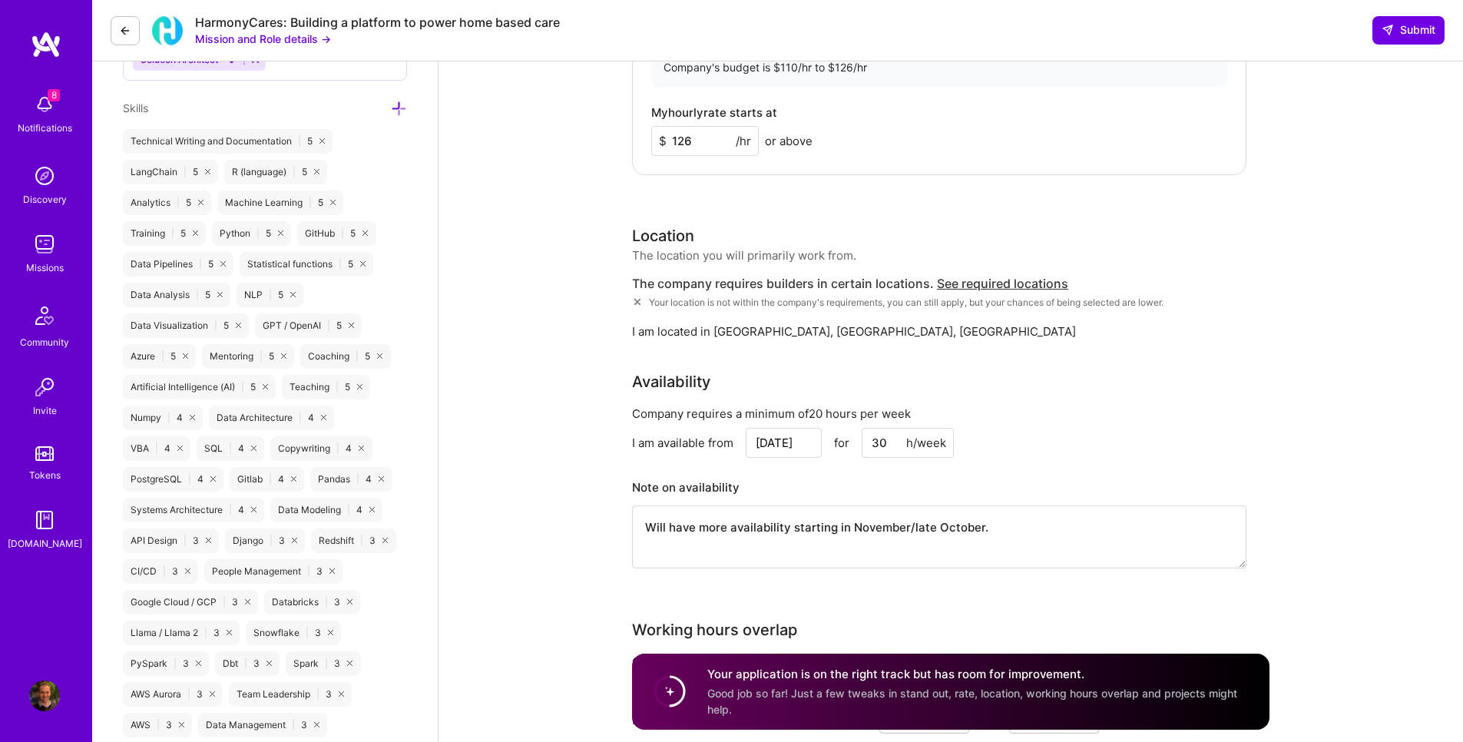
scroll to position [1474, 0]
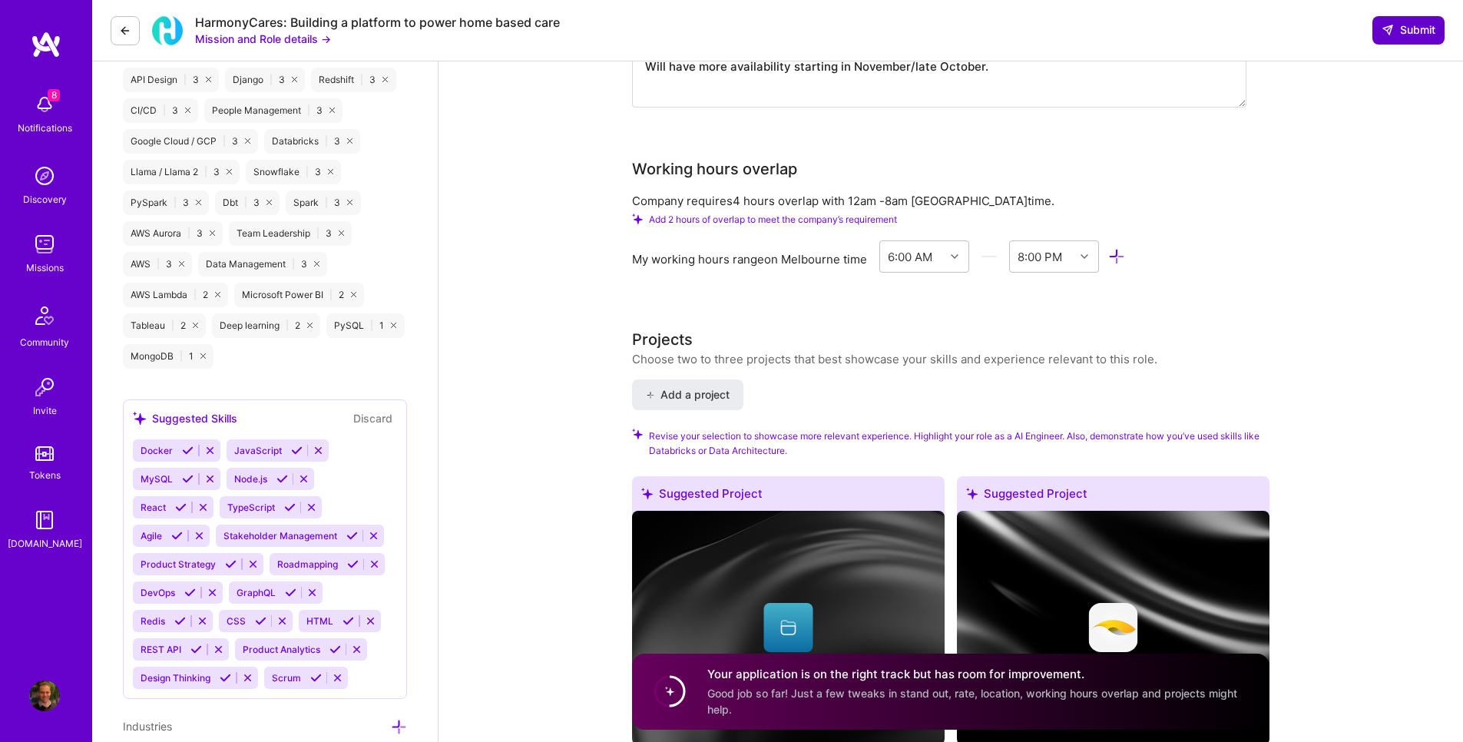
click at [1388, 37] on span "Submit" at bounding box center [1409, 29] width 54 height 15
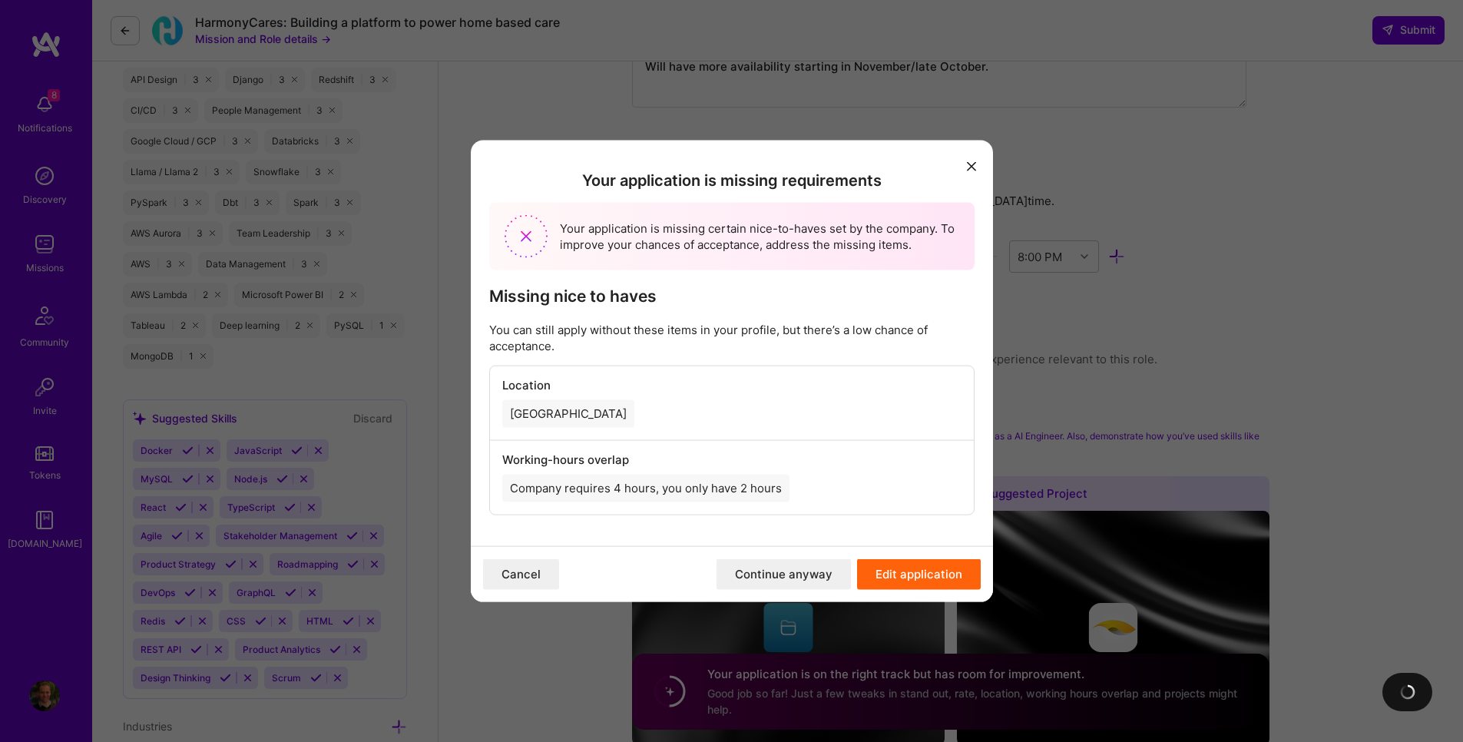
click at [799, 581] on button "Continue anyway" at bounding box center [783, 573] width 134 height 31
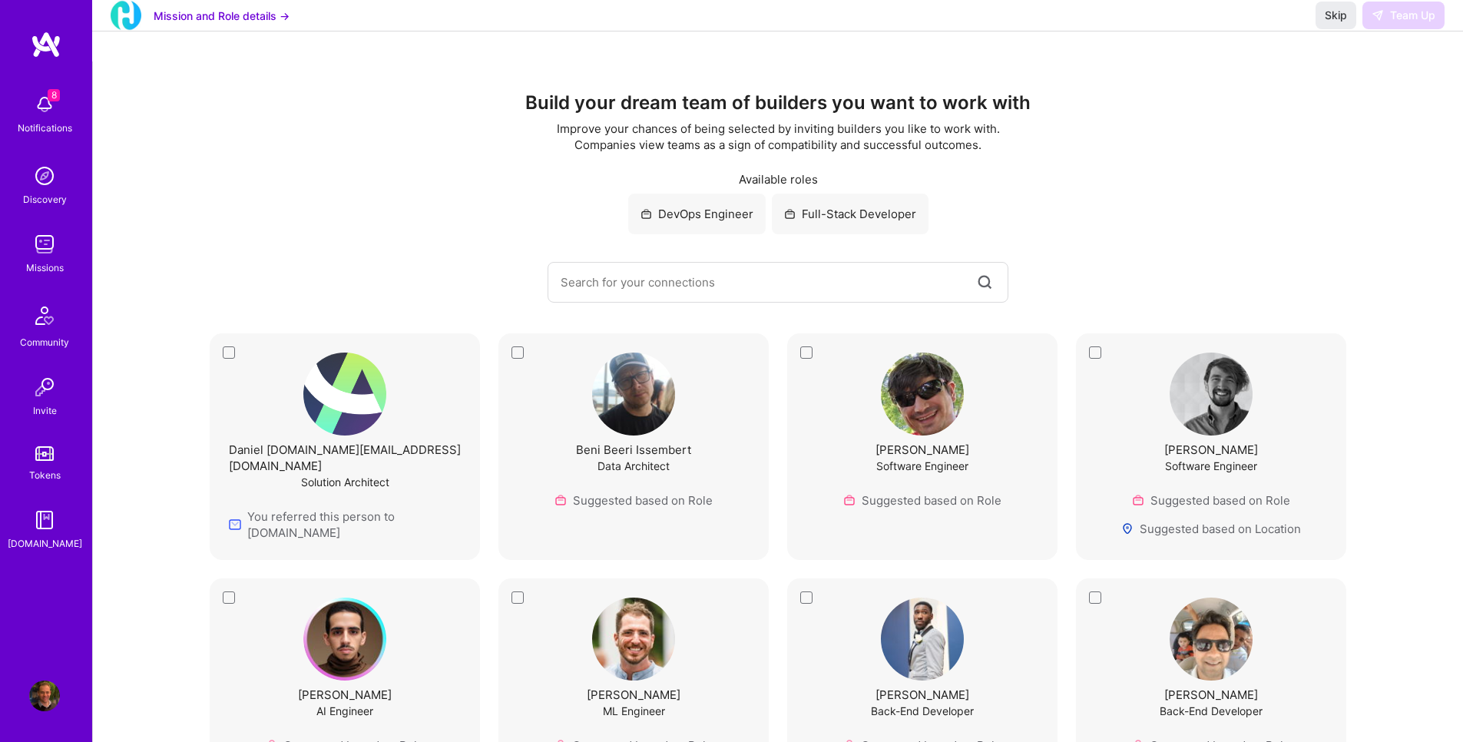
click at [222, 354] on div "Daniel [DOMAIN_NAME][EMAIL_ADDRESS][DOMAIN_NAME] Solution Architect You referre…" at bounding box center [345, 446] width 270 height 227
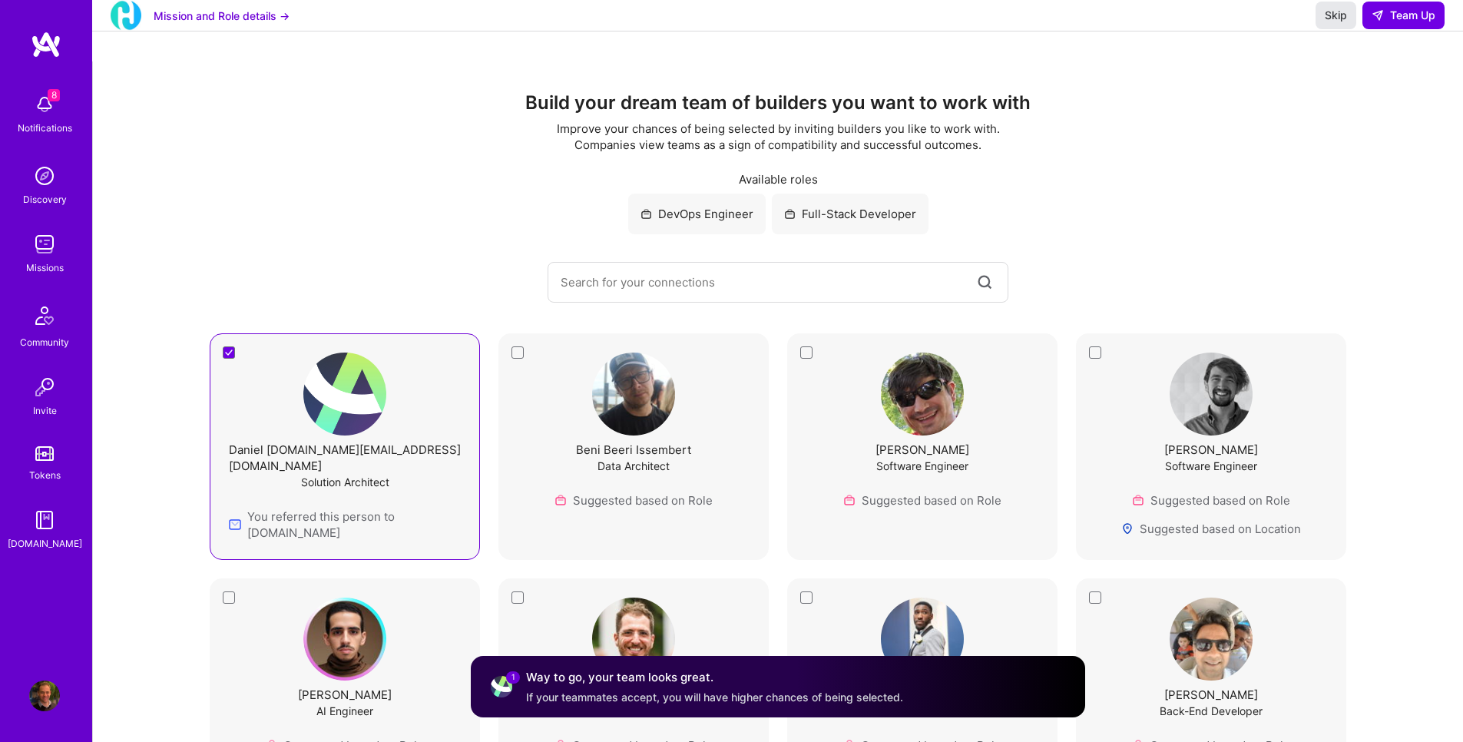
click at [1332, 29] on button "Skip" at bounding box center [1335, 16] width 41 height 28
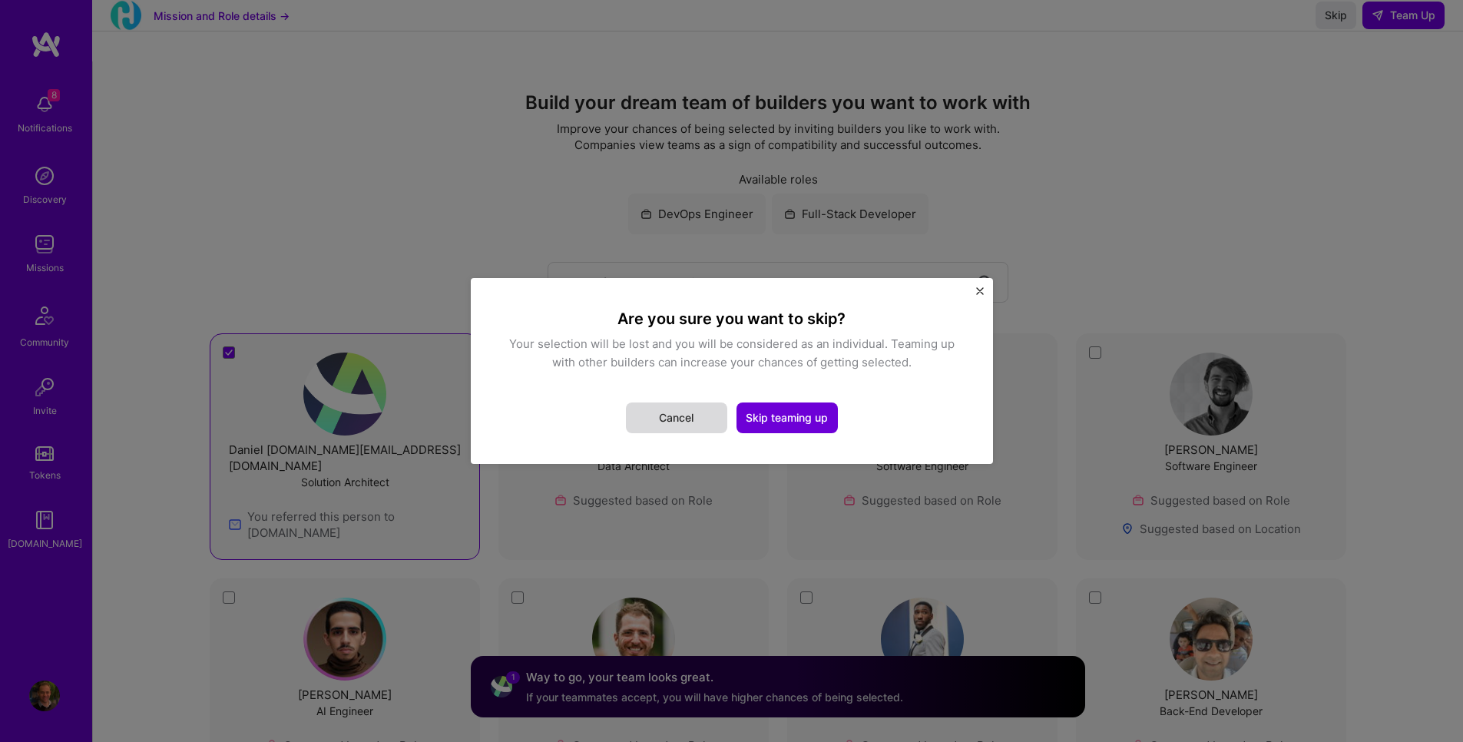
click at [668, 421] on button "Cancel" at bounding box center [676, 417] width 101 height 31
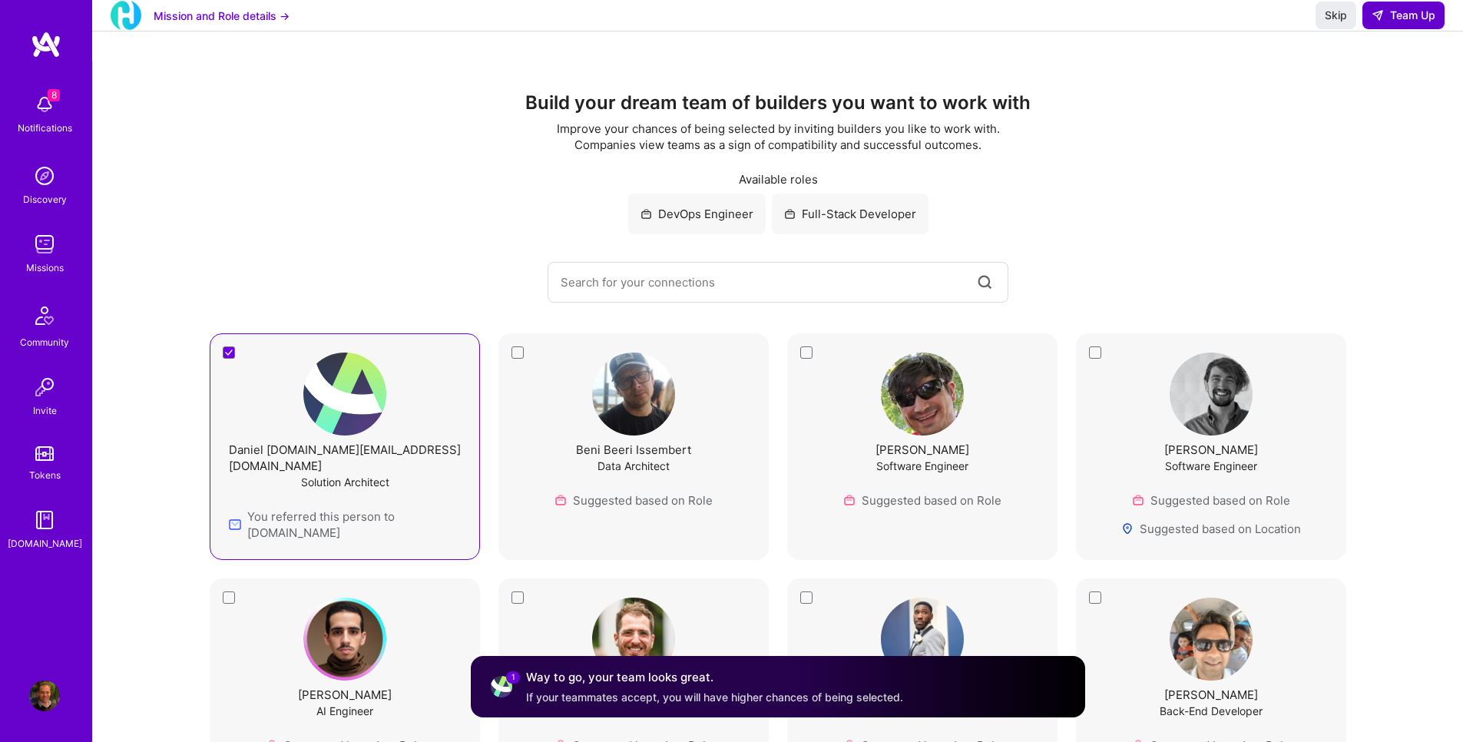
click at [1406, 23] on span "Team Up" at bounding box center [1404, 15] width 64 height 15
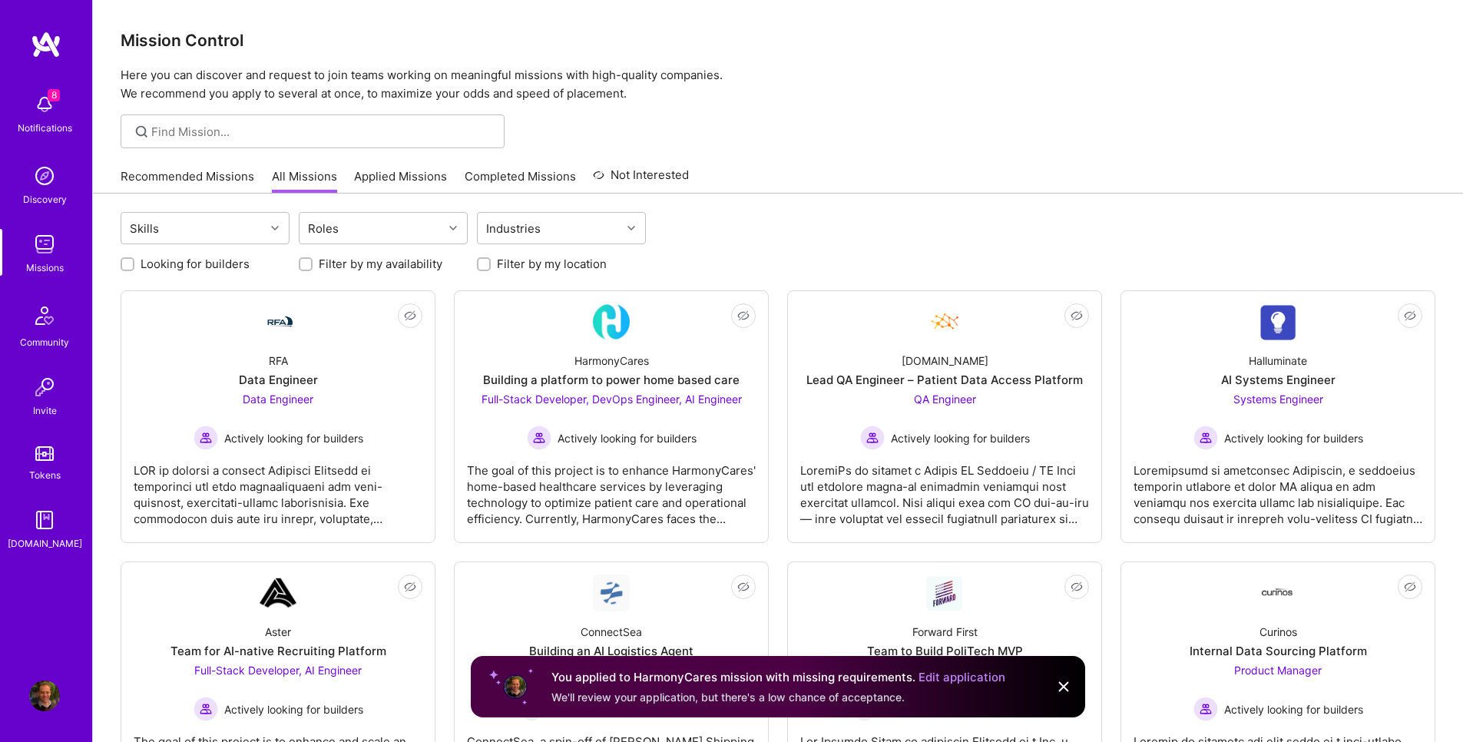
click at [1064, 686] on img at bounding box center [1063, 686] width 18 height 18
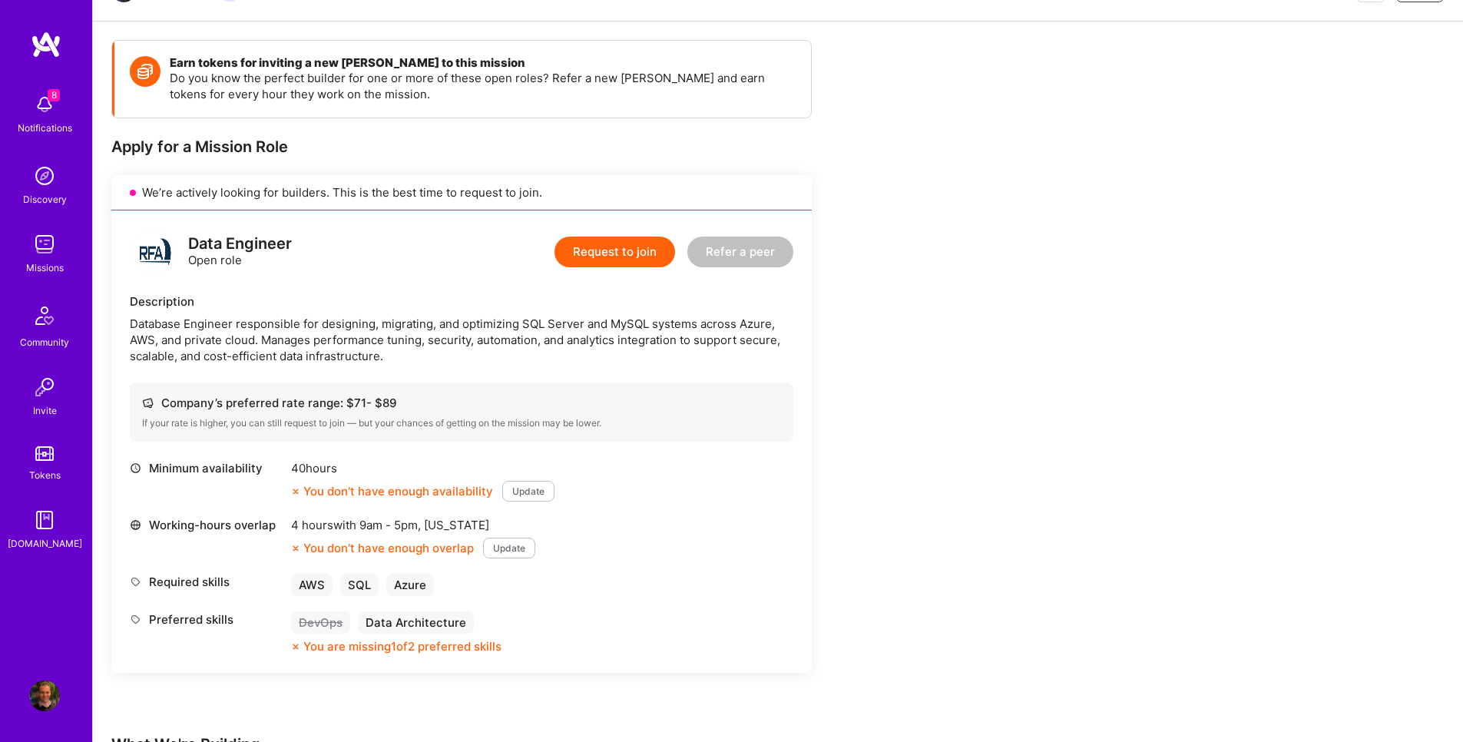
scroll to position [461, 0]
